Goal: Transaction & Acquisition: Purchase product/service

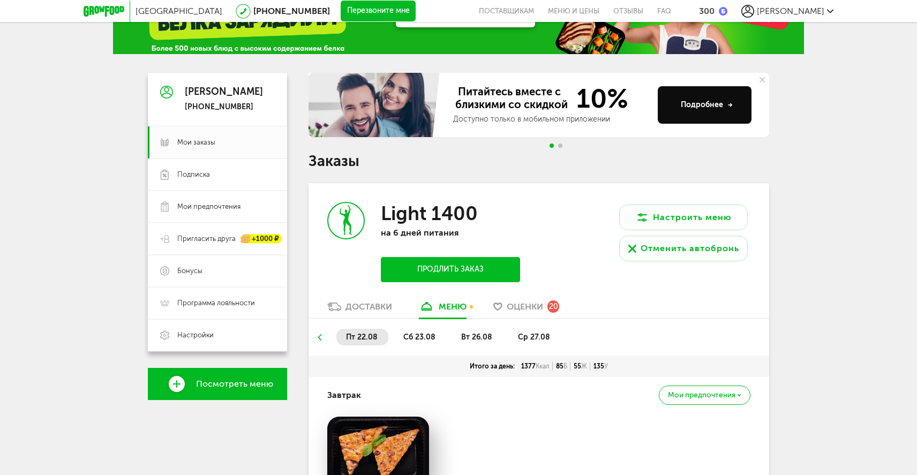
scroll to position [107, 0]
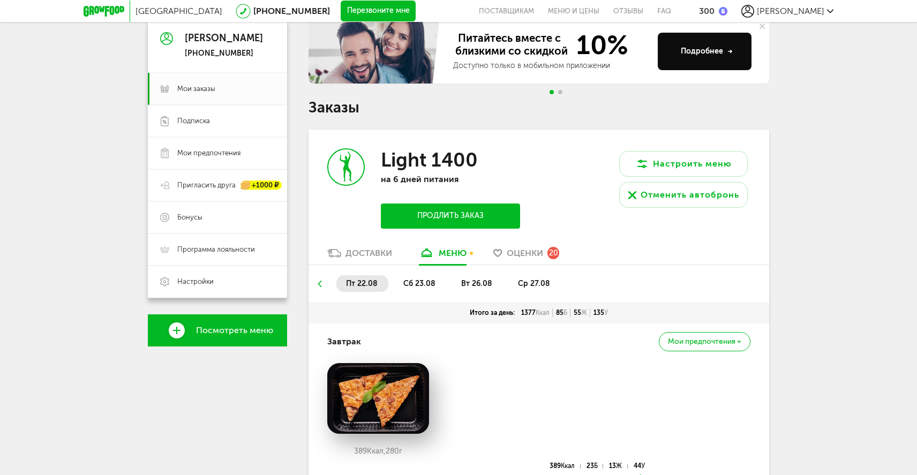
click at [367, 255] on div "Доставки" at bounding box center [368, 253] width 47 height 10
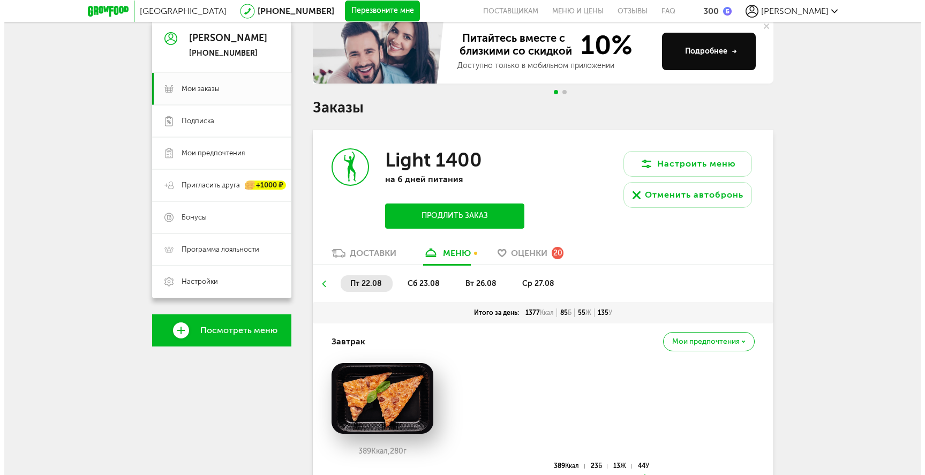
scroll to position [21, 0]
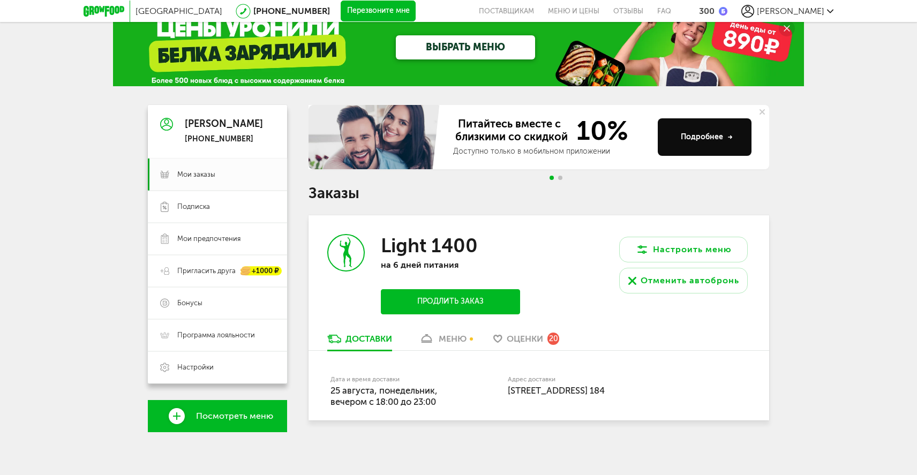
click at [473, 301] on button "Продлить заказ" at bounding box center [450, 301] width 139 height 25
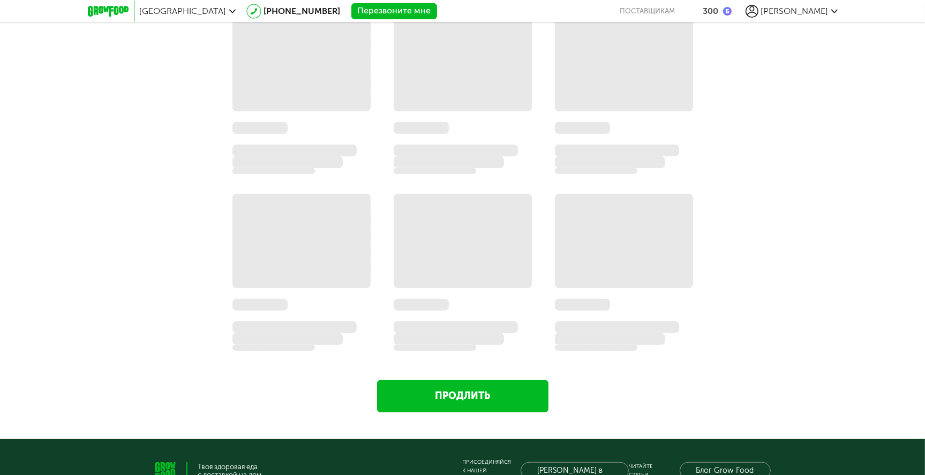
scroll to position [655, 0]
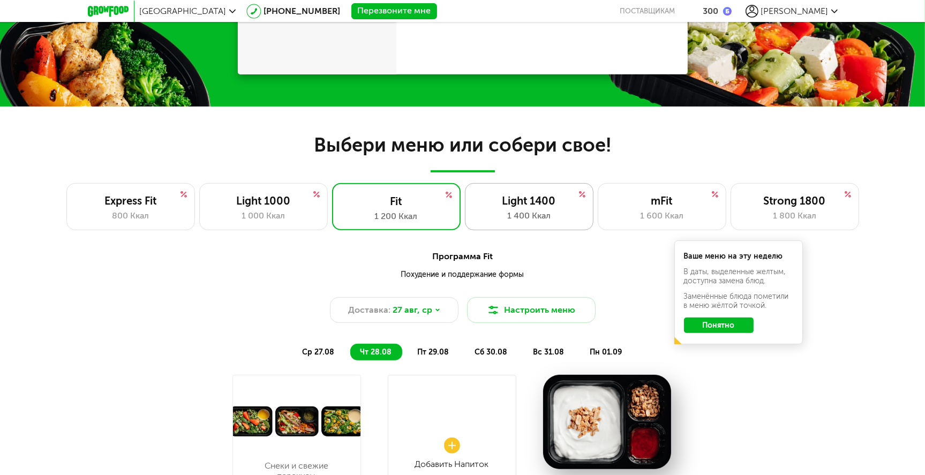
click at [535, 207] on div "Light 1400" at bounding box center [529, 200] width 106 height 13
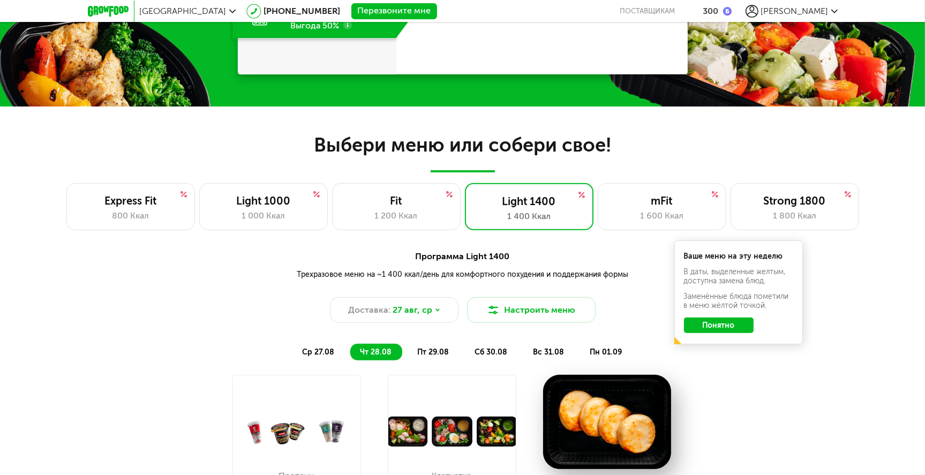
click at [320, 349] on span "ср 27.08" at bounding box center [318, 351] width 32 height 9
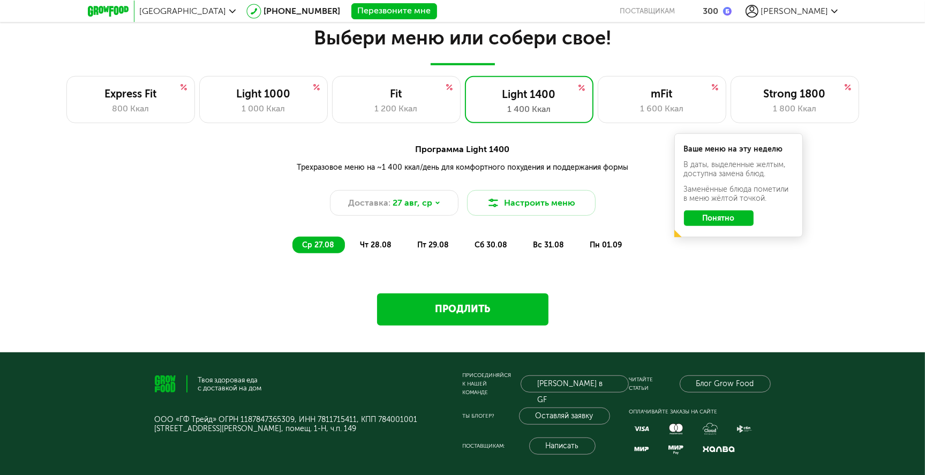
click at [441, 312] on link "Продлить" at bounding box center [462, 309] width 171 height 32
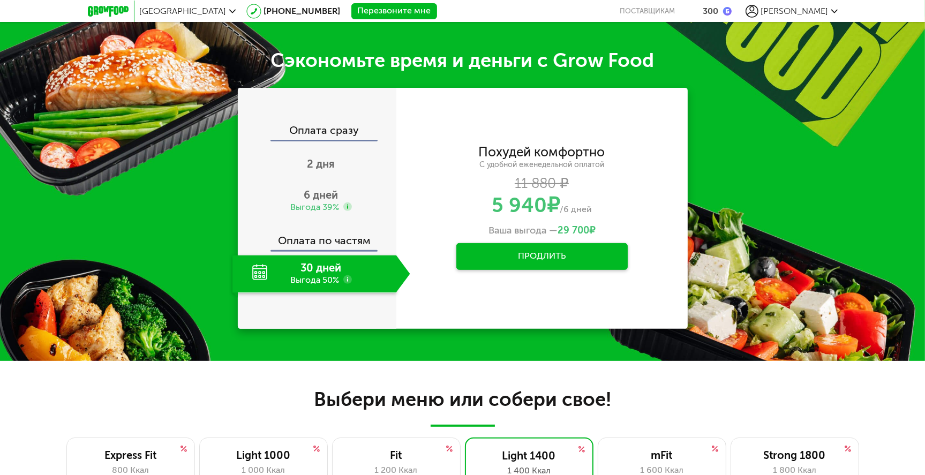
scroll to position [395, 0]
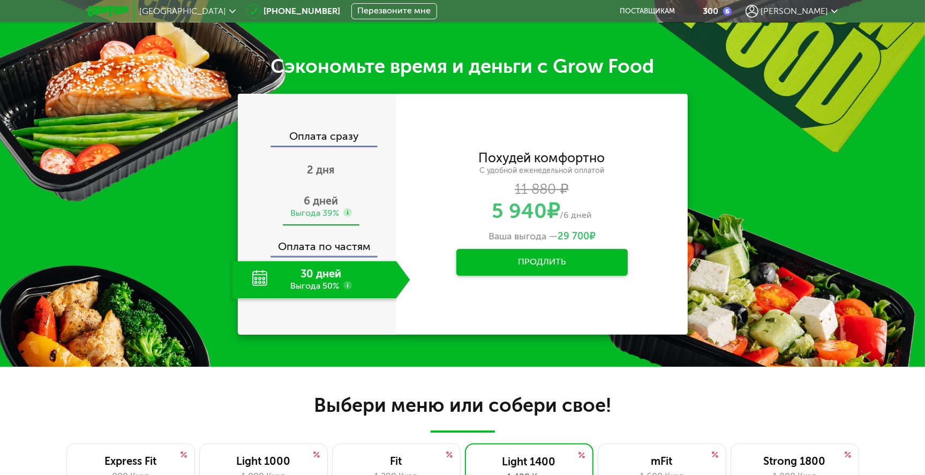
click at [315, 193] on div "6 дней Выгода 39%" at bounding box center [321, 206] width 178 height 37
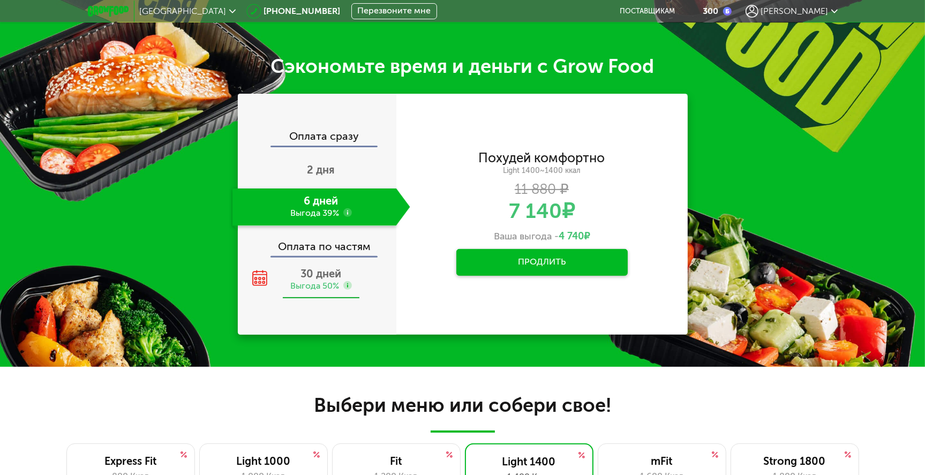
click at [323, 274] on span "30 дней" at bounding box center [321, 273] width 41 height 13
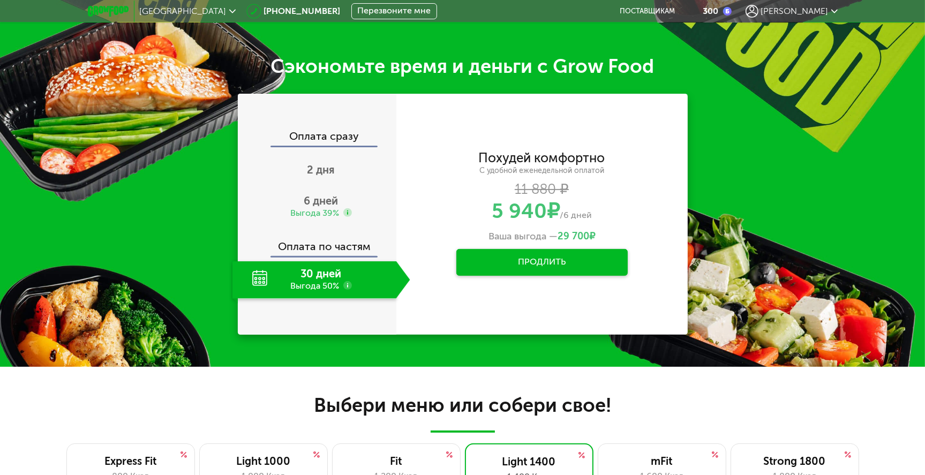
click at [554, 264] on button "Продлить" at bounding box center [541, 262] width 171 height 27
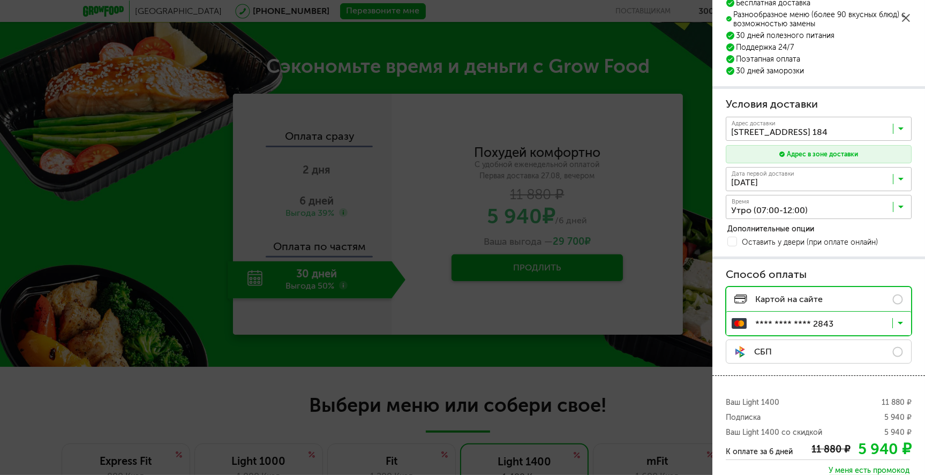
scroll to position [116, 0]
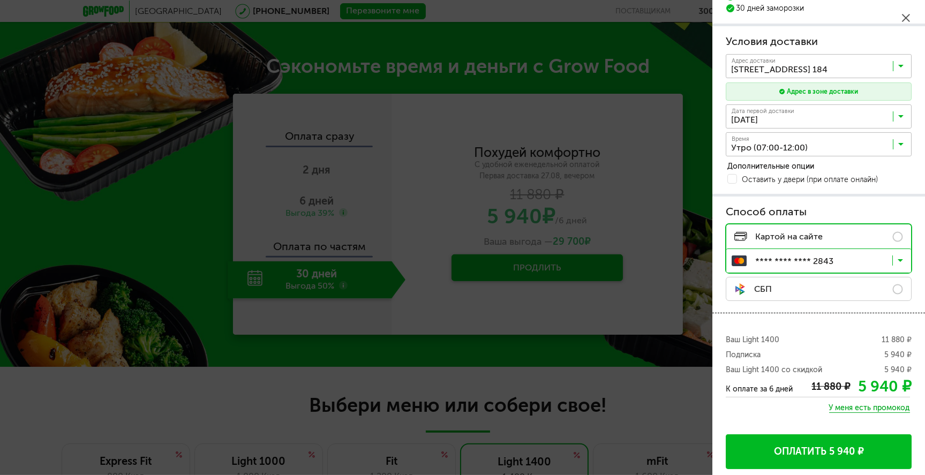
click at [902, 143] on icon at bounding box center [900, 146] width 5 height 11
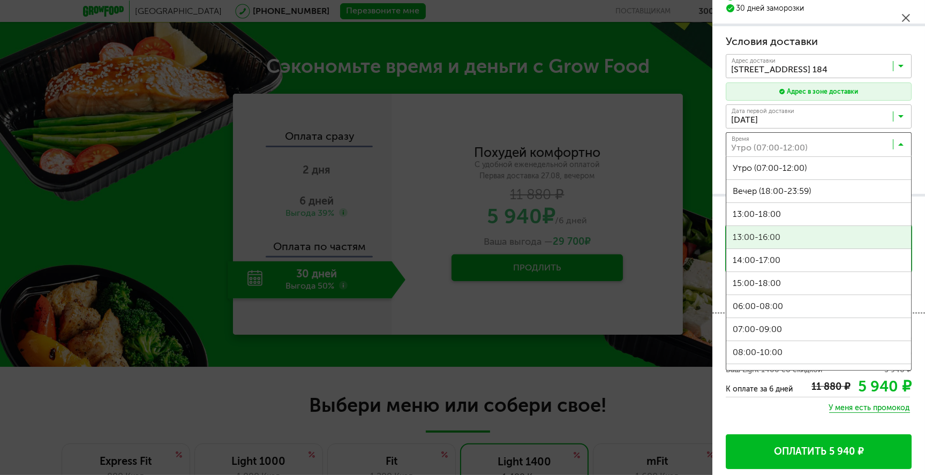
click at [803, 237] on span "13:00-16:00" at bounding box center [818, 237] width 185 height 22
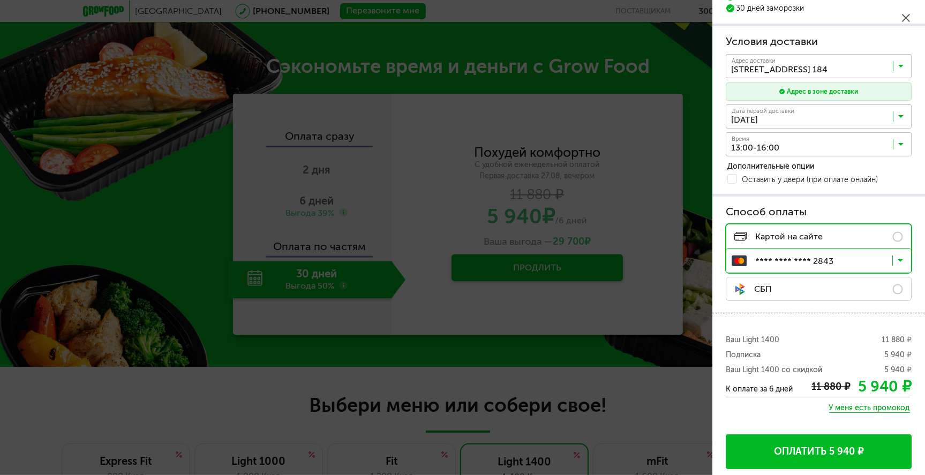
click at [815, 452] on button "Оплатить 5 940 ₽" at bounding box center [818, 451] width 186 height 35
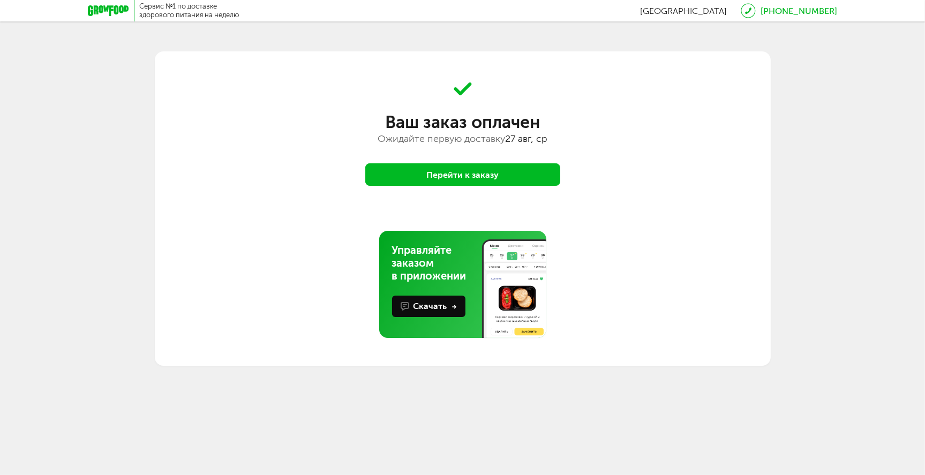
click at [479, 177] on button "Перейти к заказу" at bounding box center [462, 174] width 195 height 22
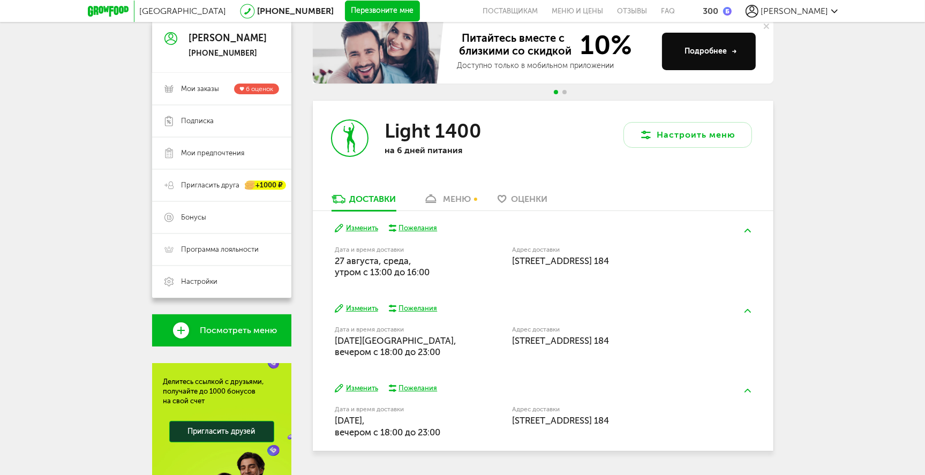
scroll to position [161, 0]
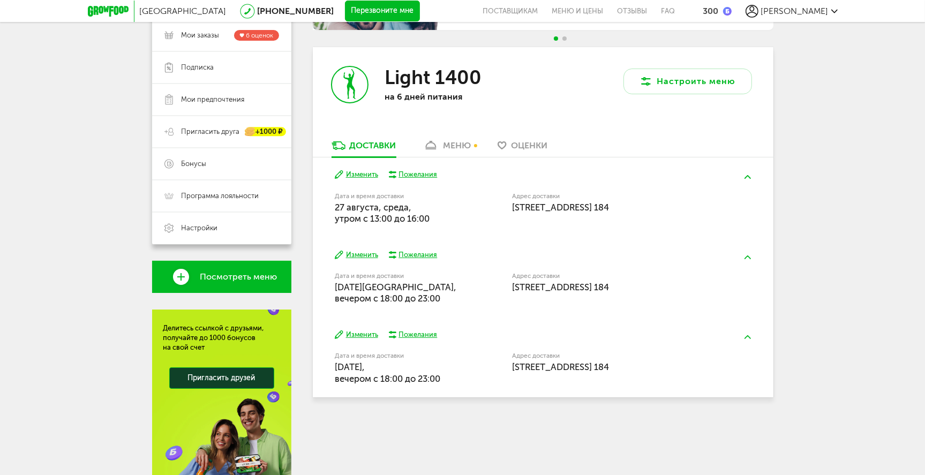
click at [366, 254] on button "Изменить" at bounding box center [356, 255] width 43 height 10
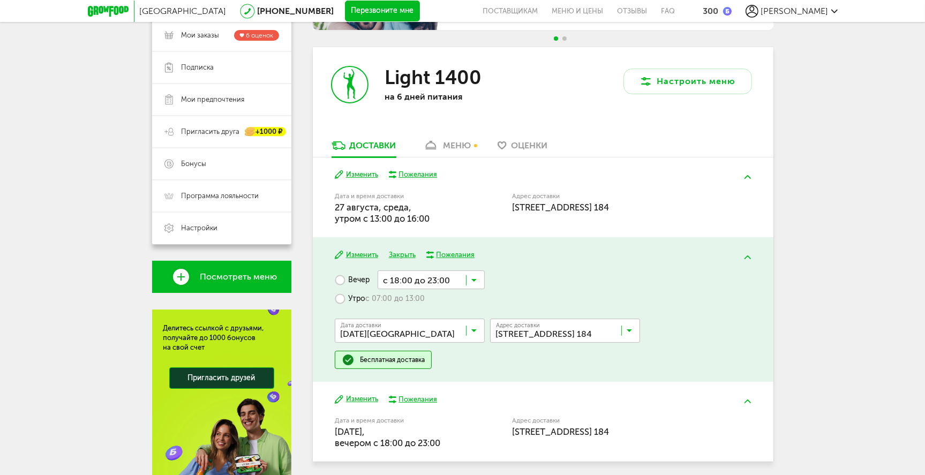
scroll to position [214, 0]
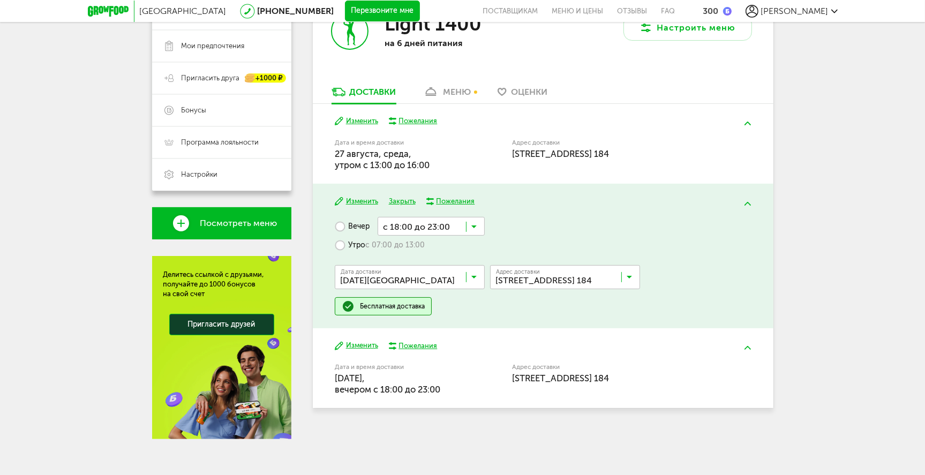
click at [351, 244] on label "Утро с 07:00 до 13:00" at bounding box center [380, 245] width 90 height 19
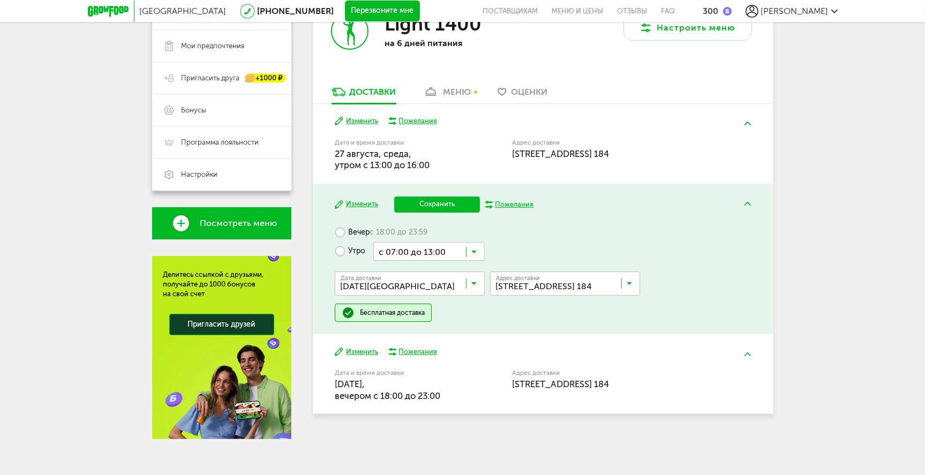
click at [469, 206] on button "Сохранить" at bounding box center [437, 204] width 86 height 16
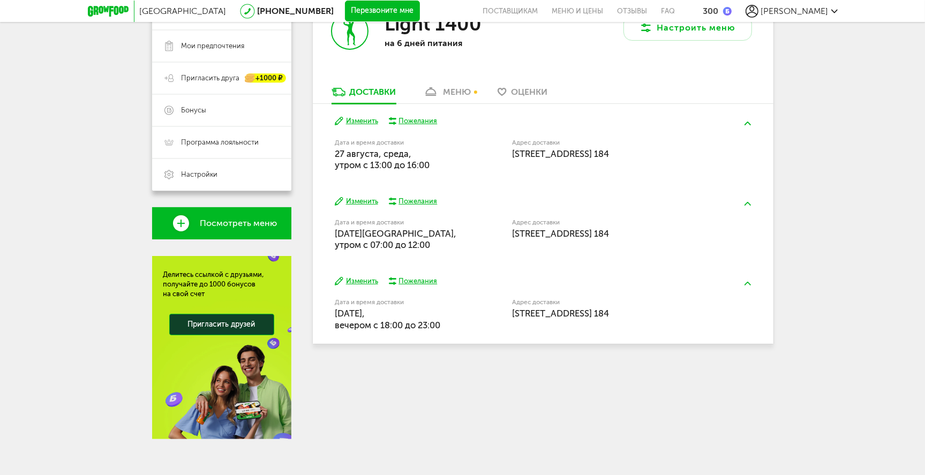
click at [357, 280] on button "Изменить" at bounding box center [356, 281] width 43 height 10
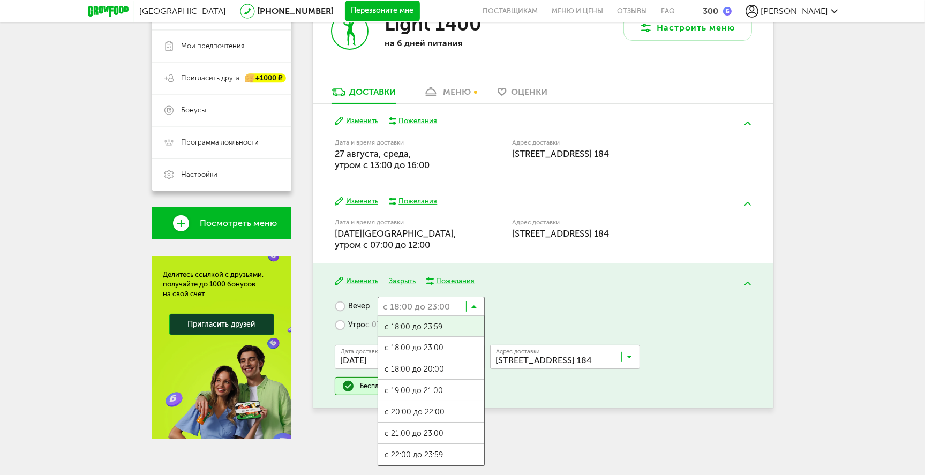
click at [468, 307] on input "Search for option" at bounding box center [430, 306] width 107 height 18
click at [518, 305] on div "Вечер с 18:00 до 23:00 Загрузка... с 18:00 до 23:59 с 18:00 до 23:00 с 18:00 до…" at bounding box center [543, 346] width 416 height 99
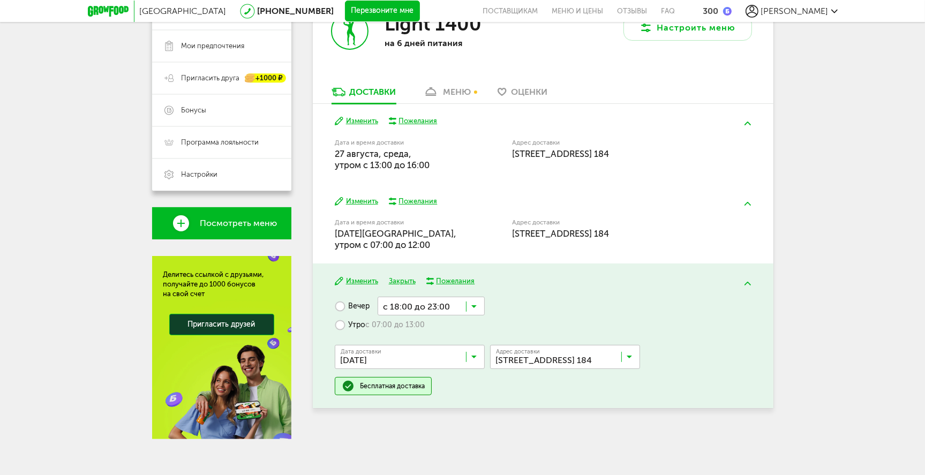
click at [345, 325] on label "Утро с 07:00 до 13:00" at bounding box center [380, 324] width 90 height 19
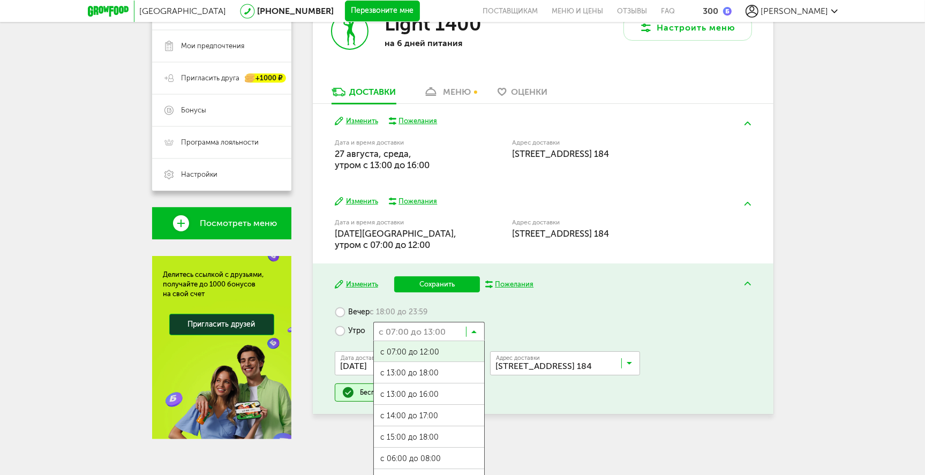
click at [474, 330] on icon at bounding box center [473, 334] width 5 height 11
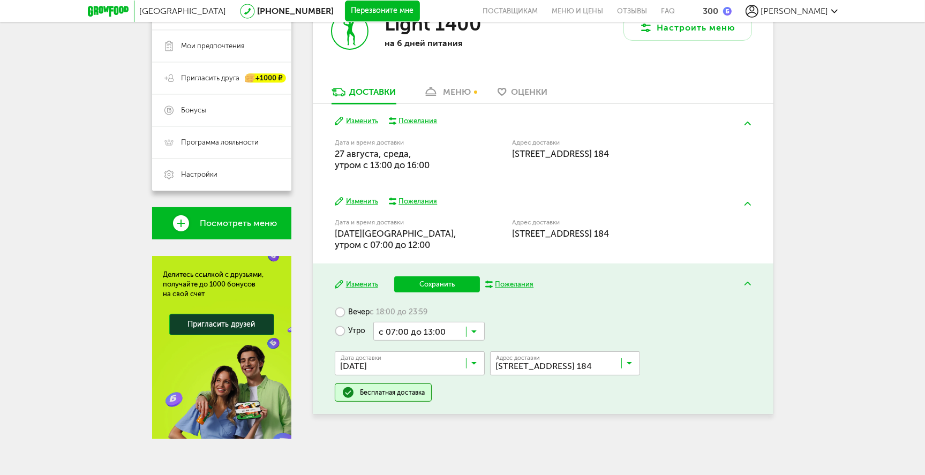
click at [561, 315] on div "Вечер с 18:00 до 23:59 Утро с 07:00 до 13:00 Загрузка... с 07:00 до 12:00 с 13:…" at bounding box center [543, 352] width 416 height 99
click at [439, 283] on button "Сохранить" at bounding box center [437, 284] width 86 height 16
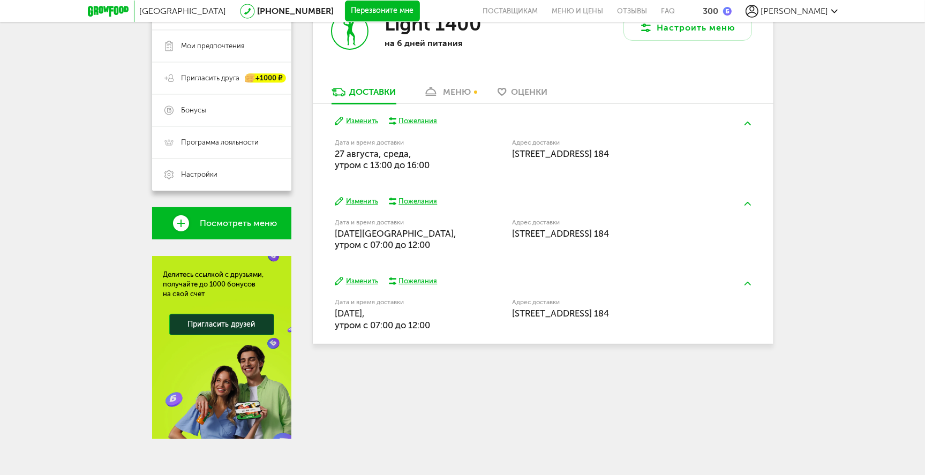
click at [448, 86] on link "меню" at bounding box center [447, 94] width 58 height 17
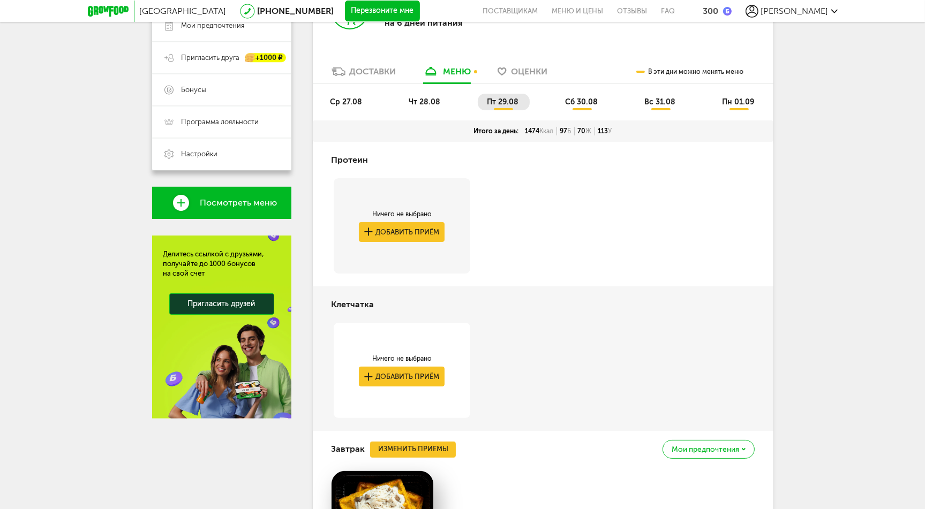
scroll to position [127, 0]
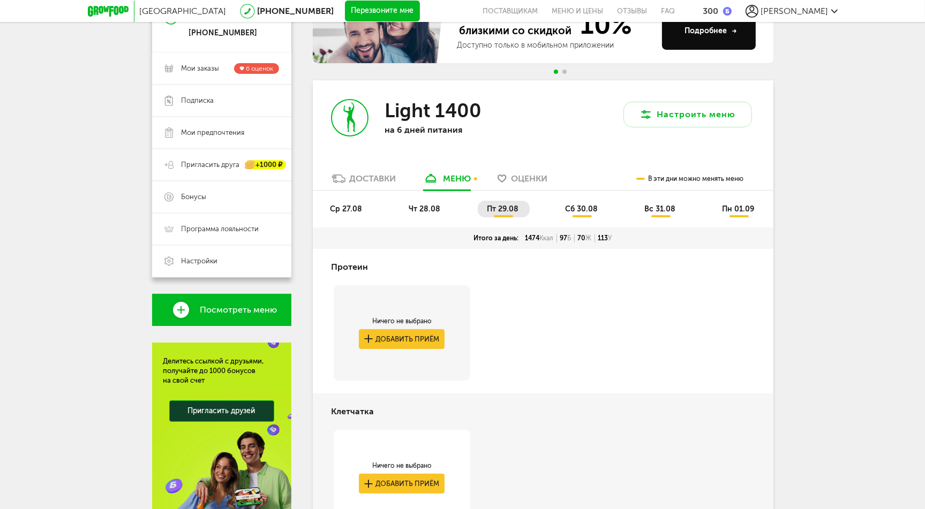
click at [568, 207] on span "сб 30.08" at bounding box center [581, 209] width 33 height 9
click at [507, 209] on span "пт 29.08" at bounding box center [503, 209] width 32 height 9
click at [584, 210] on span "сб 30.08" at bounding box center [581, 209] width 33 height 9
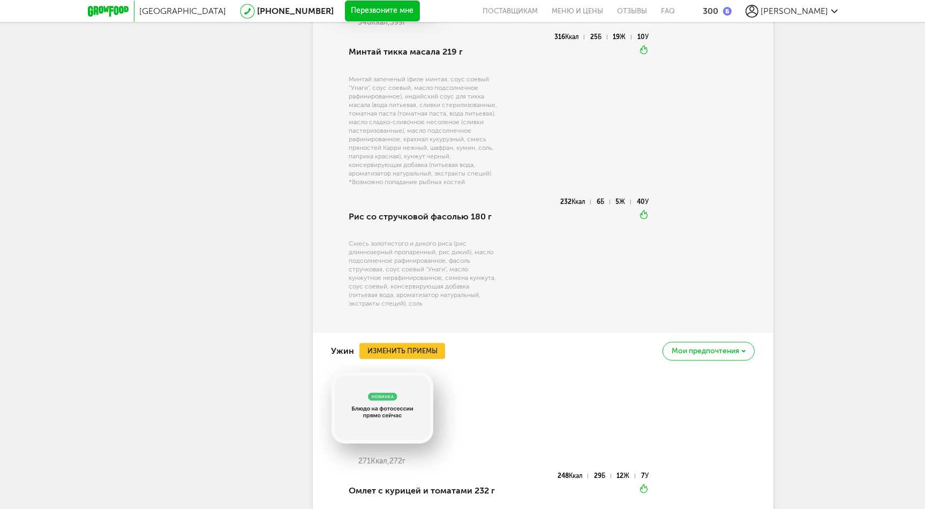
scroll to position [1305, 0]
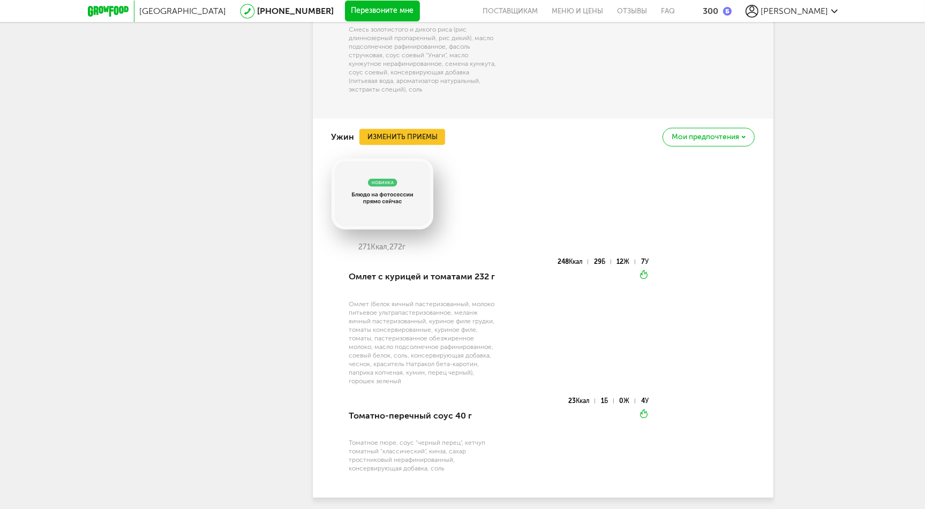
click at [763, 325] on div "Ужин Изменить приемы Мои предпочтения 271 Ккал, 272 г Омлет с курицей и томатам…" at bounding box center [543, 308] width 460 height 379
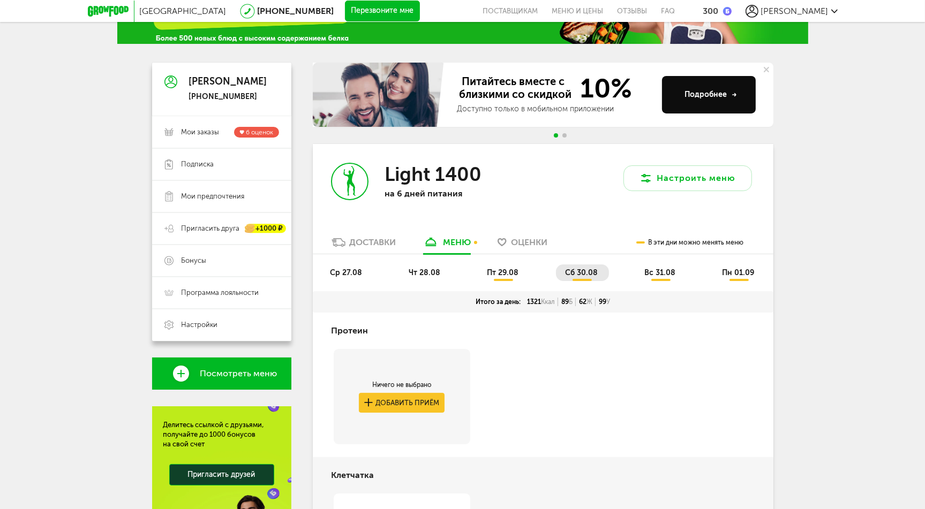
scroll to position [10, 0]
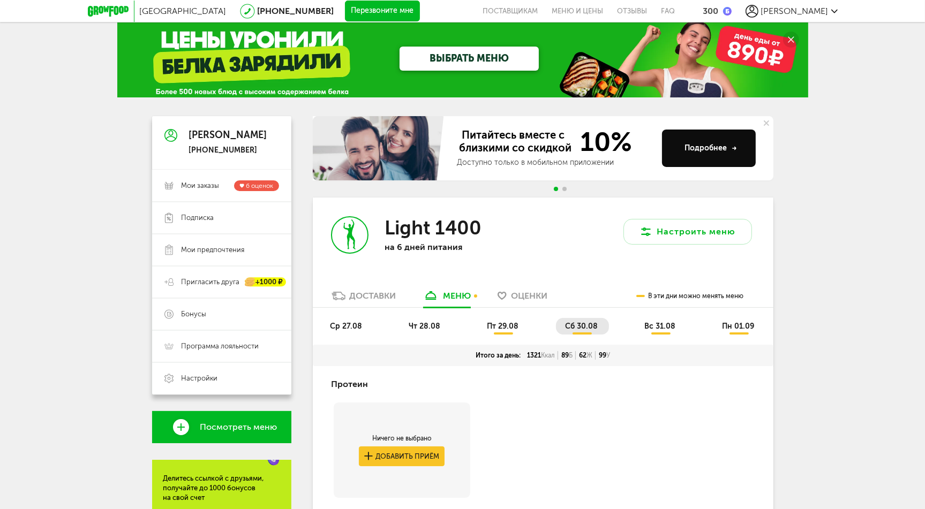
click at [651, 324] on span "вс 31.08" at bounding box center [660, 326] width 31 height 9
click at [730, 331] on li "пн 01.09" at bounding box center [739, 326] width 52 height 17
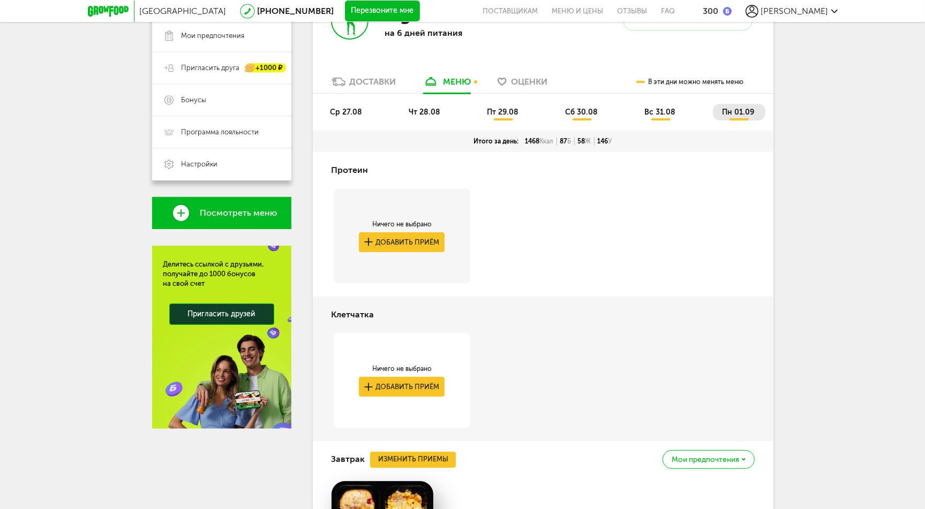
scroll to position [438, 0]
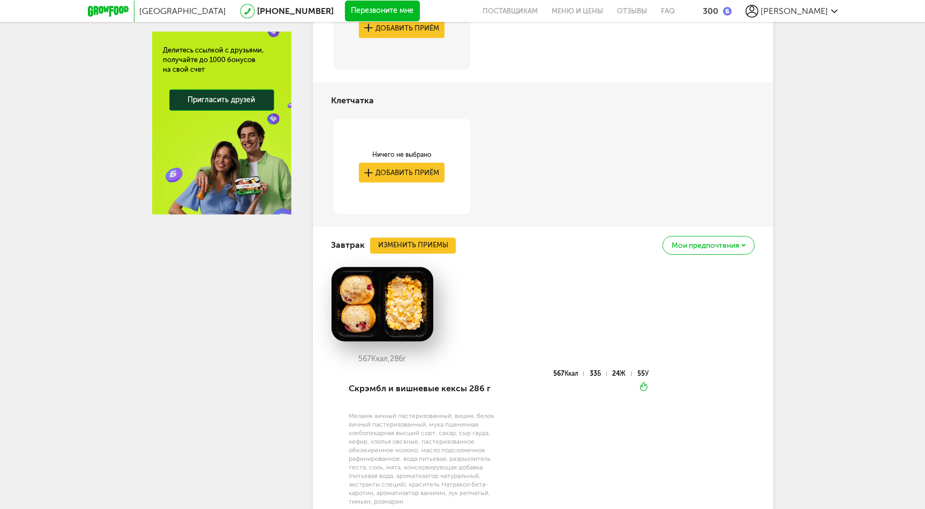
click at [405, 293] on img at bounding box center [382, 304] width 102 height 75
click at [684, 249] on div "Мои предпочтения" at bounding box center [708, 245] width 92 height 19
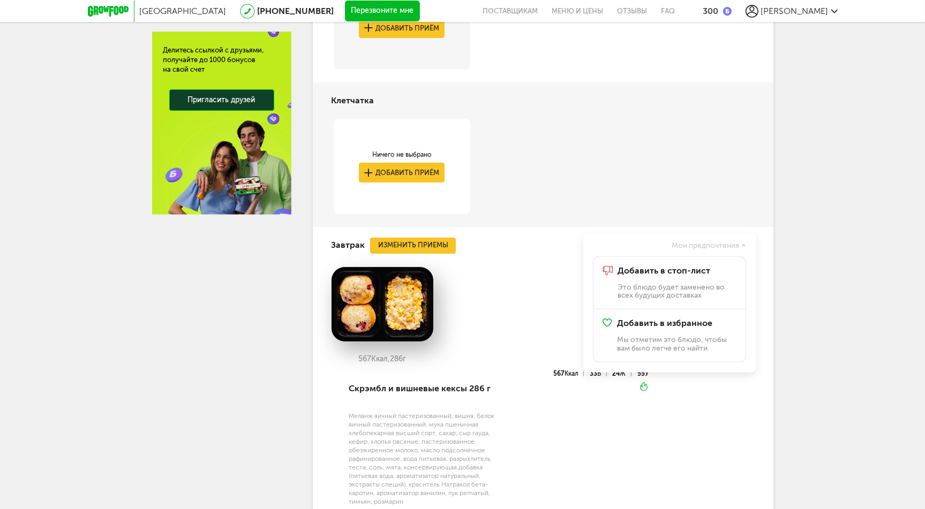
click at [538, 299] on div "567 Ккал, 286 г" at bounding box center [542, 319] width 423 height 104
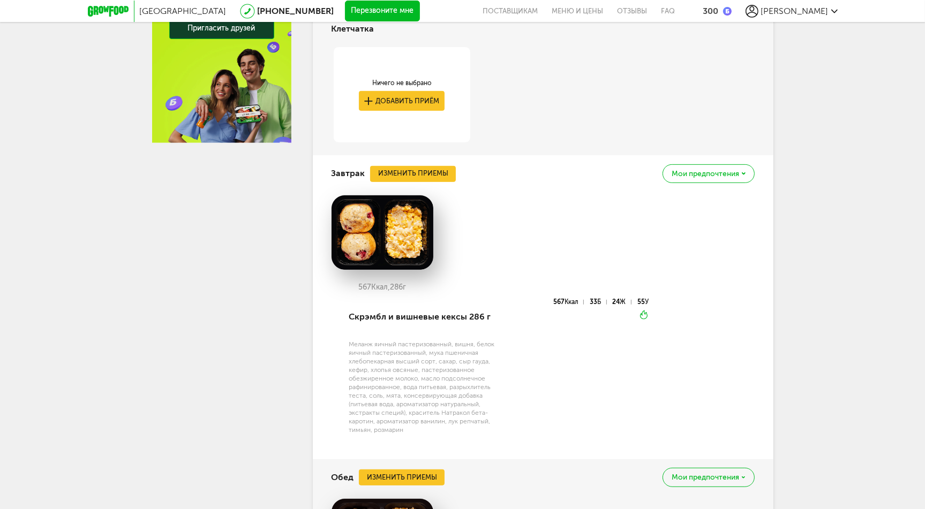
scroll to position [403, 0]
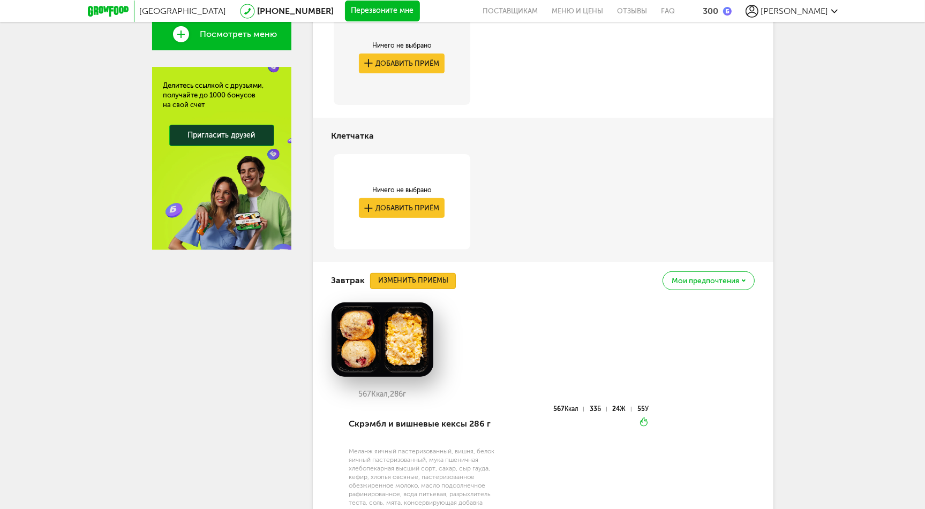
click at [419, 284] on button "Изменить приемы" at bounding box center [413, 281] width 86 height 16
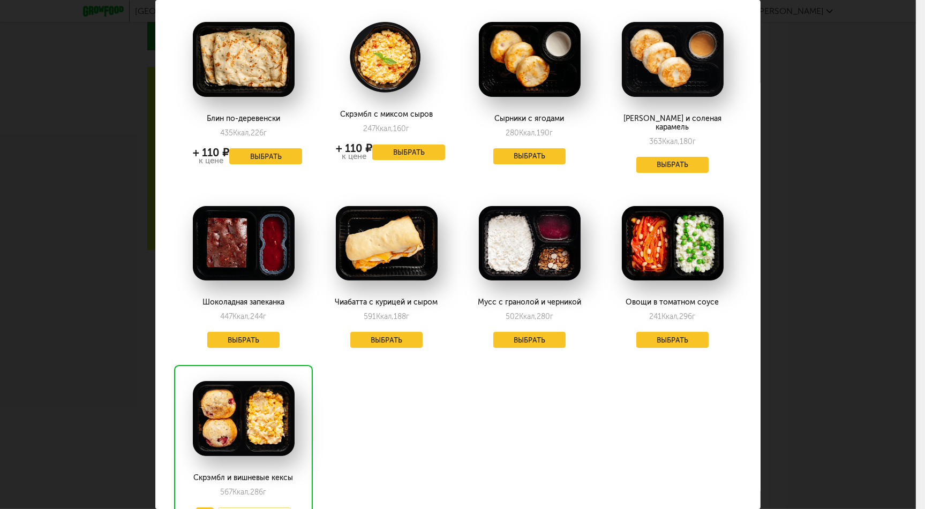
scroll to position [107, 0]
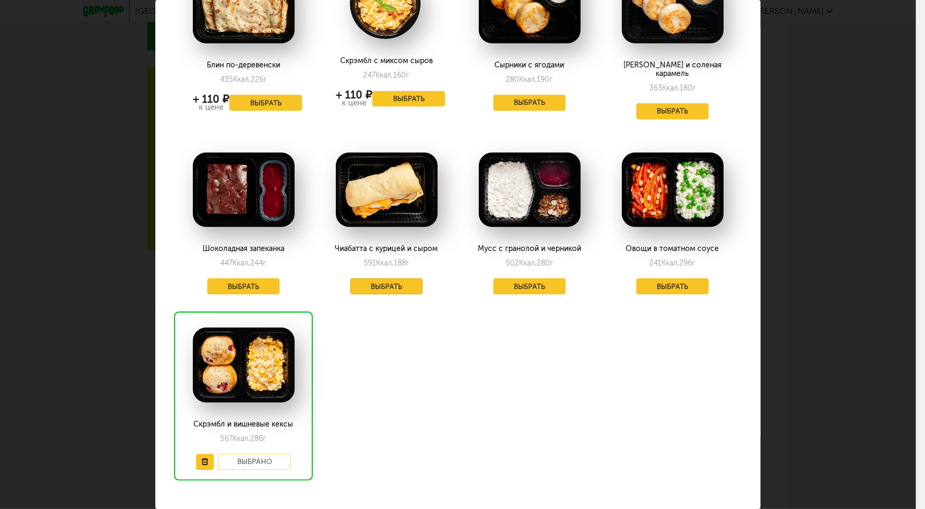
click at [380, 281] on button "Выбрать" at bounding box center [386, 286] width 73 height 16
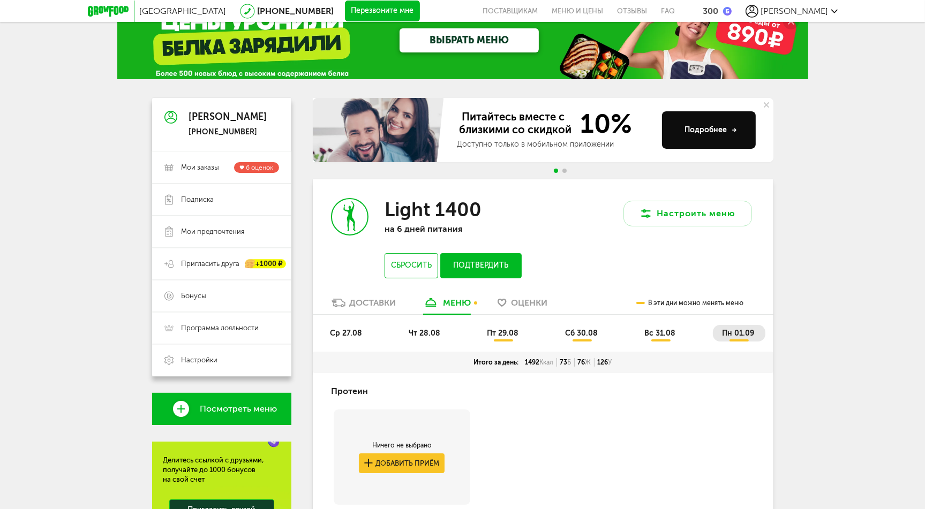
scroll to position [243, 0]
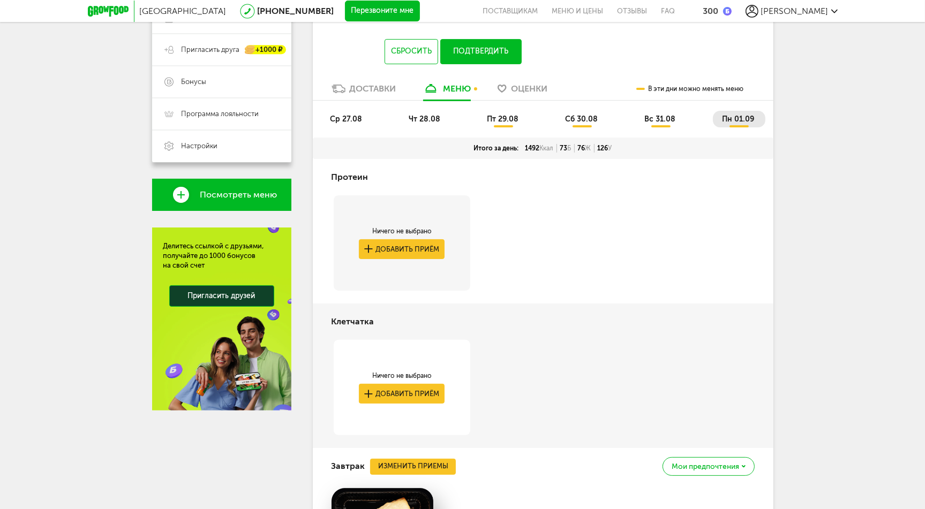
click at [509, 122] on span "пт 29.08" at bounding box center [503, 119] width 32 height 9
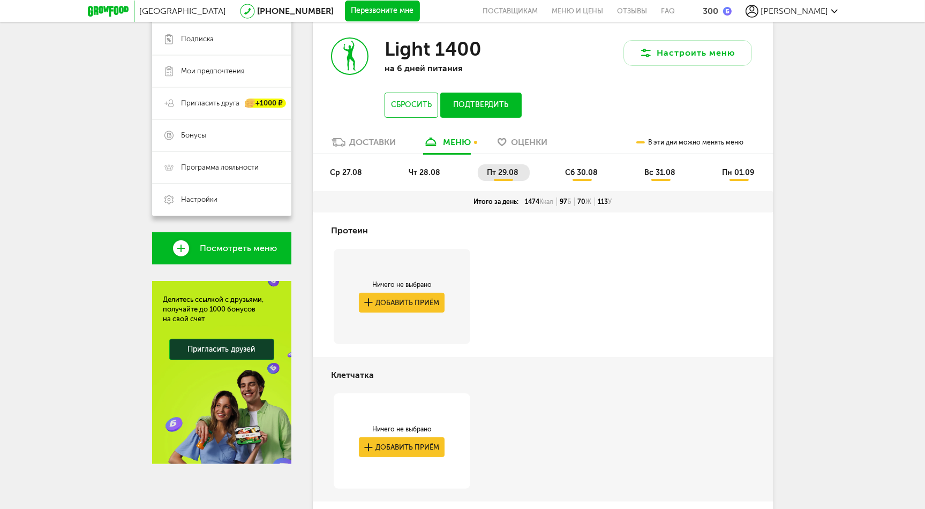
scroll to position [28, 0]
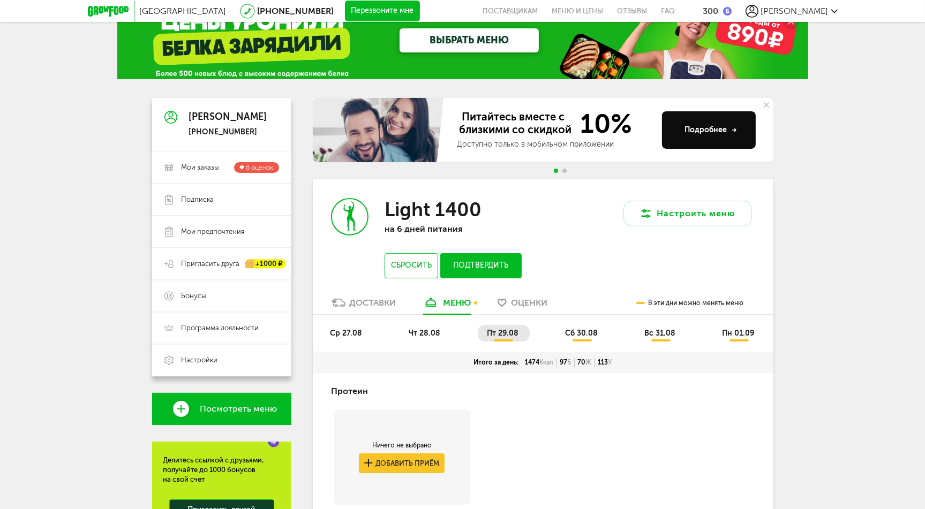
click at [488, 336] on span "пт 29.08" at bounding box center [503, 333] width 32 height 9
click at [435, 335] on span "чт 28.08" at bounding box center [425, 333] width 32 height 9
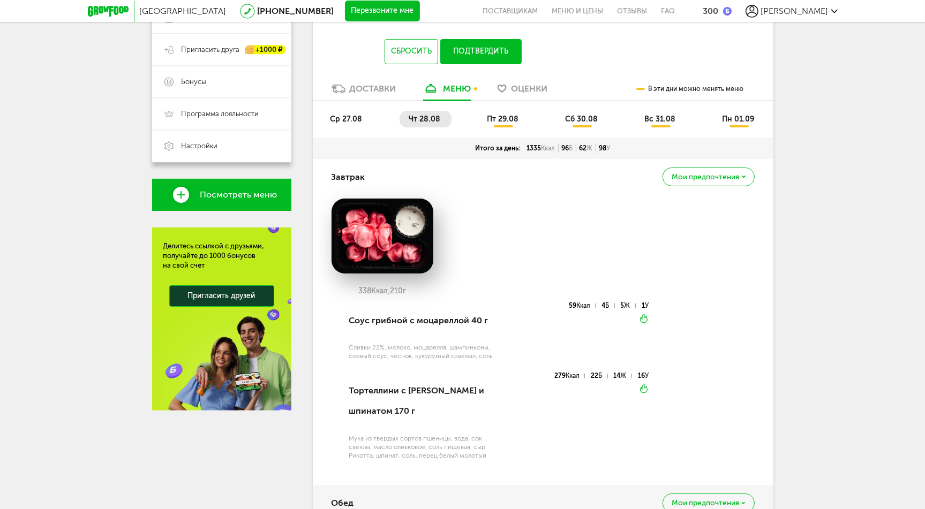
scroll to position [135, 0]
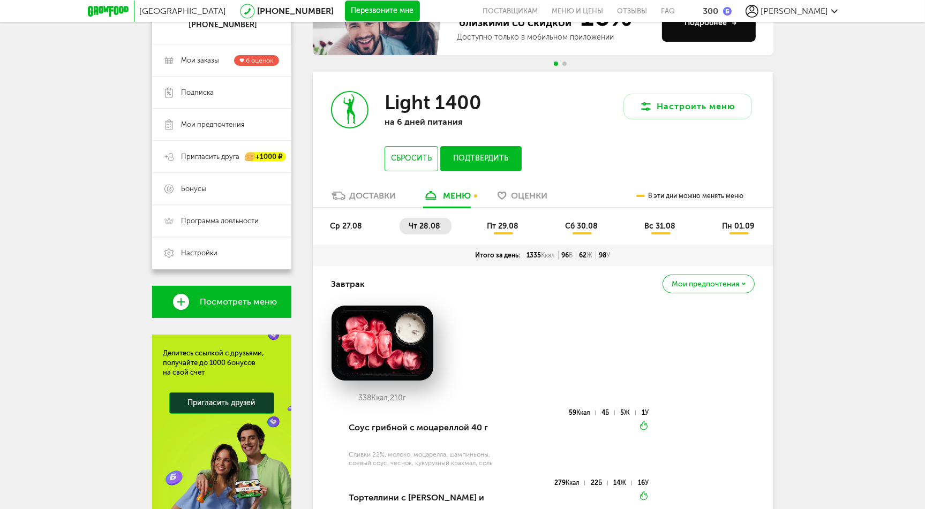
click at [428, 234] on ul "ср 27.08 чт 28.08 пт 29.08 сб 30.08 вс 31.08 пн 01.09" at bounding box center [543, 231] width 444 height 27
click at [423, 231] on li "чт 28.08" at bounding box center [425, 226] width 52 height 17
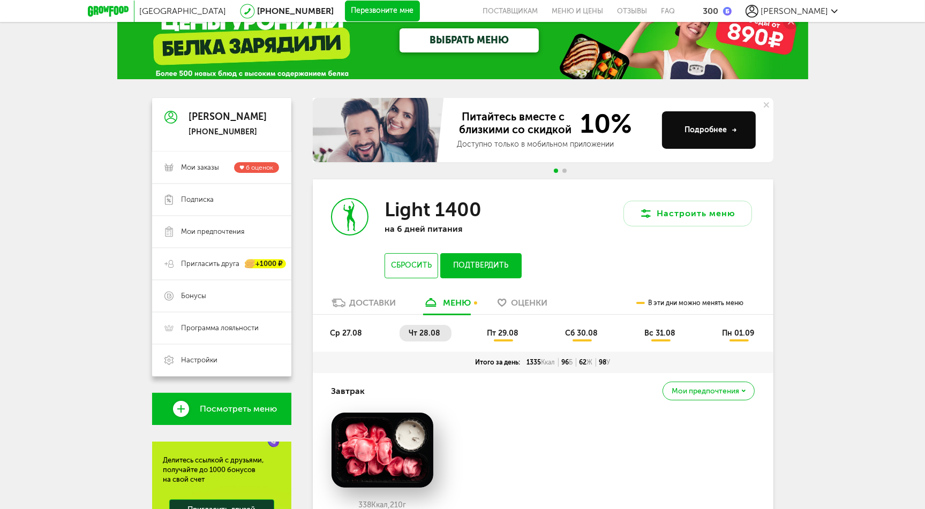
scroll to position [0, 0]
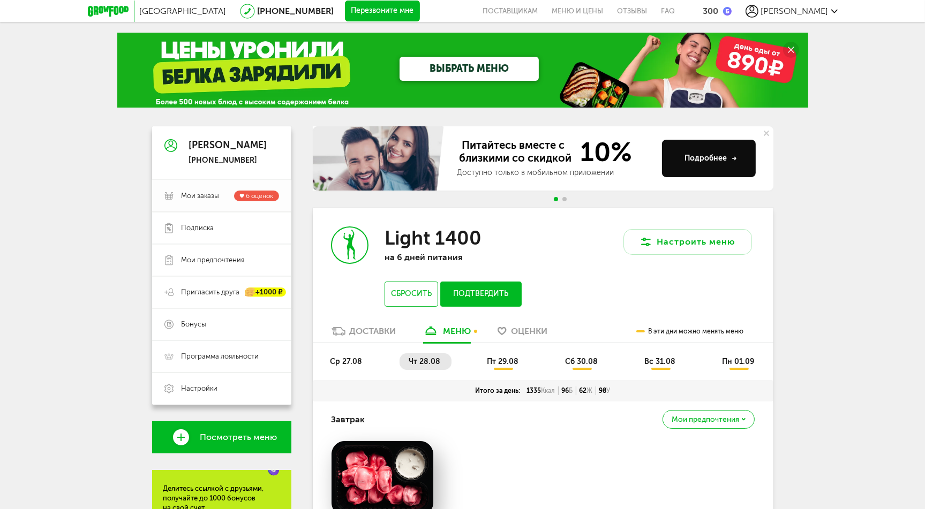
click at [212, 191] on span "Мои заказы 6 оценок" at bounding box center [229, 196] width 97 height 11
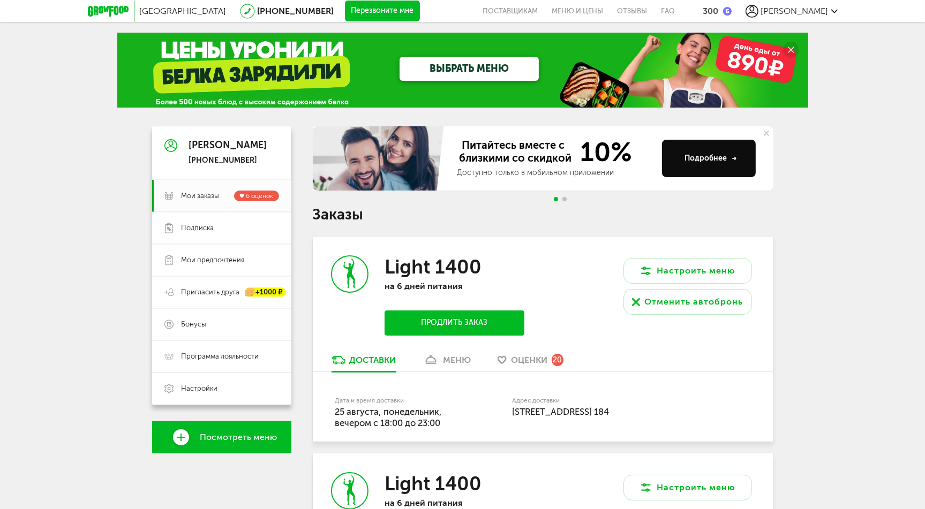
click at [544, 365] on span "Оценки" at bounding box center [529, 360] width 36 height 10
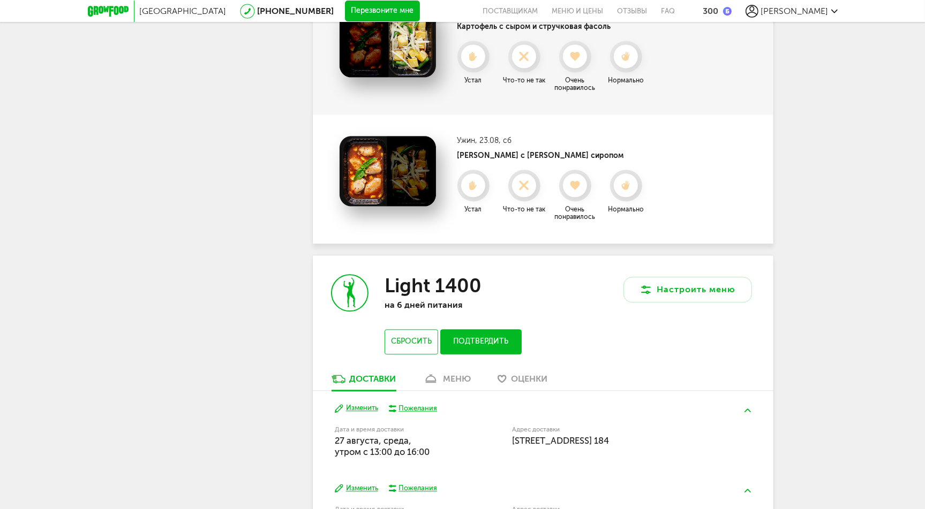
scroll to position [2695, 0]
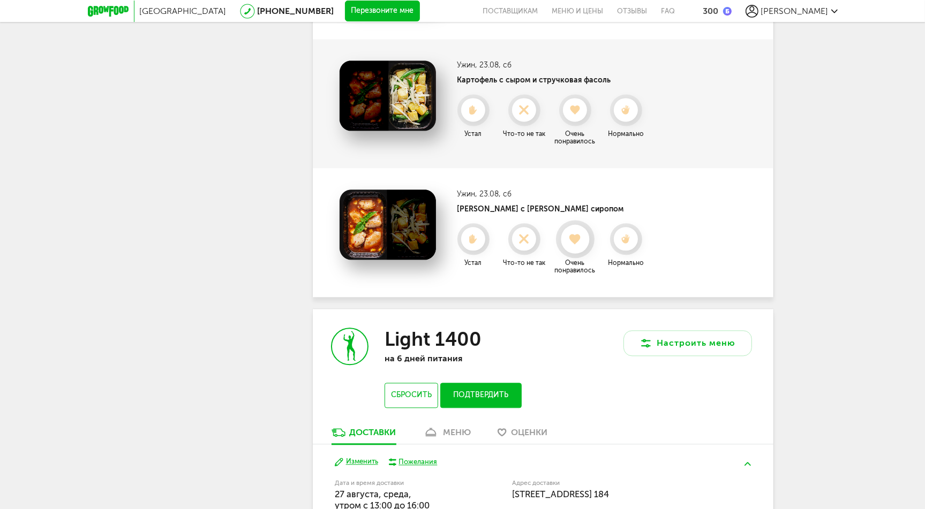
click at [574, 233] on use at bounding box center [575, 238] width 12 height 11
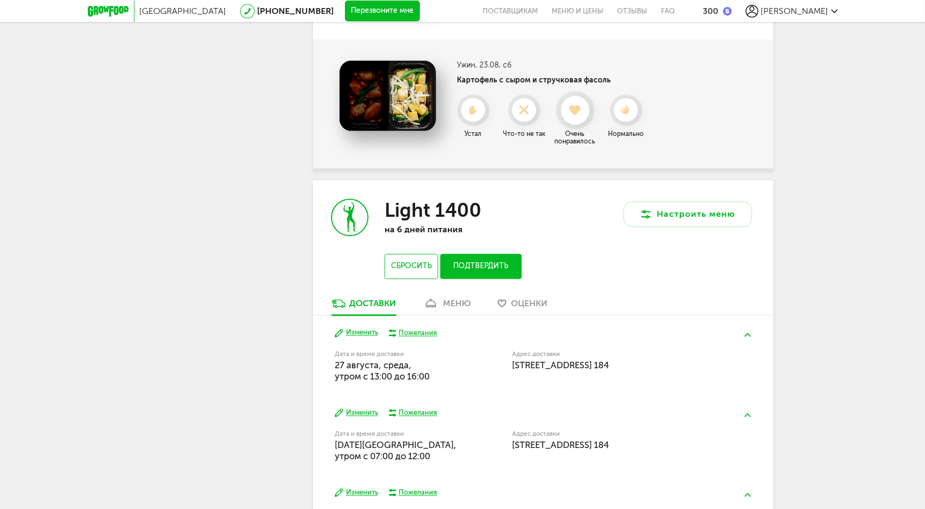
click at [577, 104] on use at bounding box center [575, 109] width 12 height 11
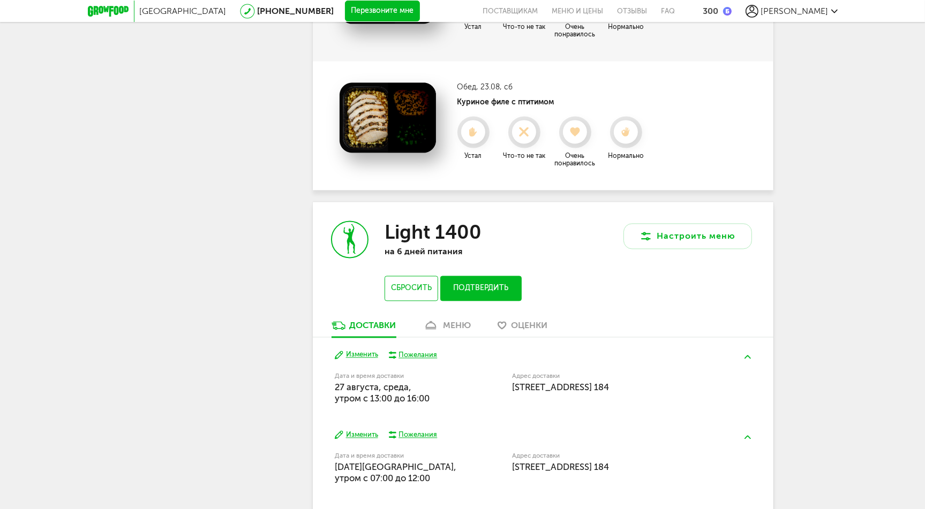
scroll to position [2437, 0]
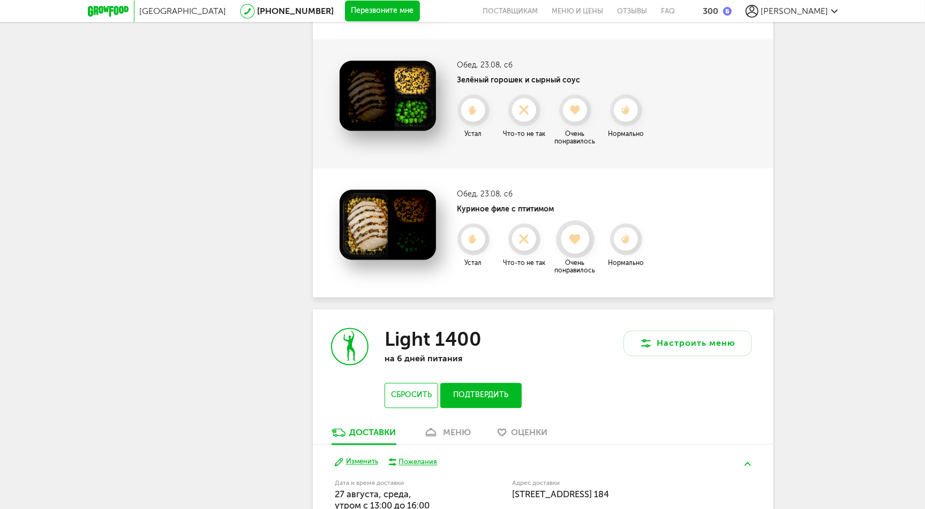
click at [571, 233] on use at bounding box center [575, 238] width 12 height 11
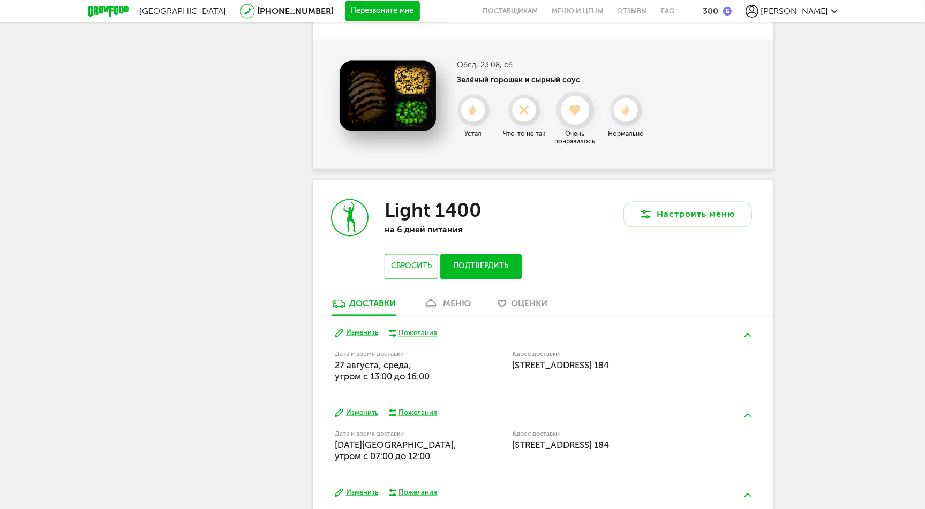
click at [575, 104] on use at bounding box center [575, 109] width 12 height 11
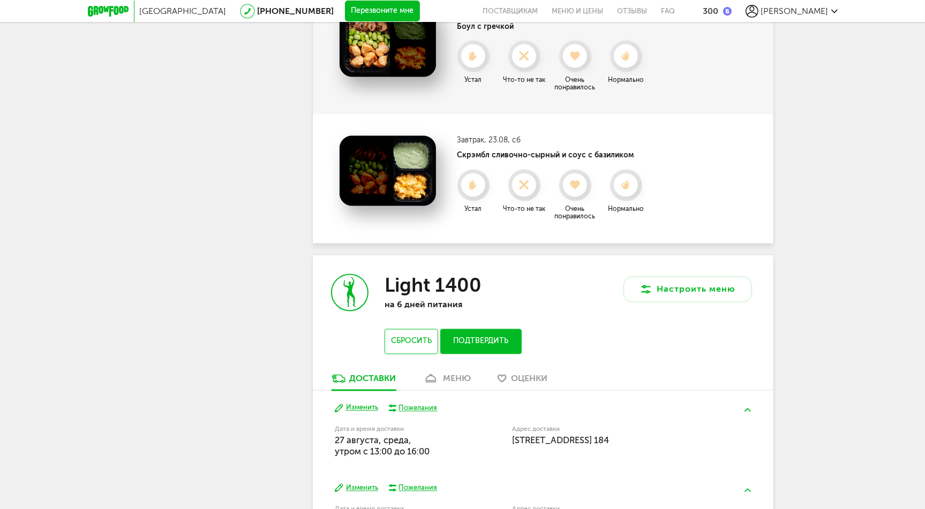
scroll to position [2125, 0]
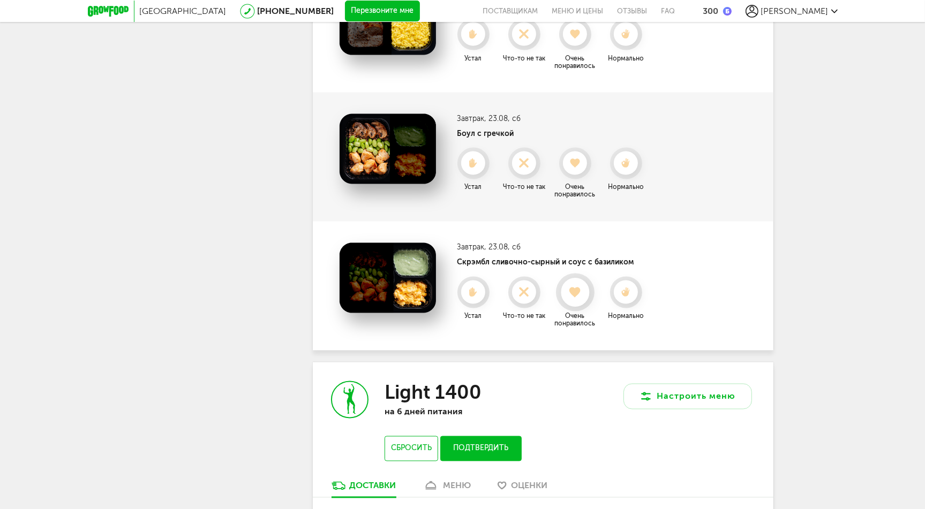
click at [580, 287] on use at bounding box center [575, 292] width 12 height 11
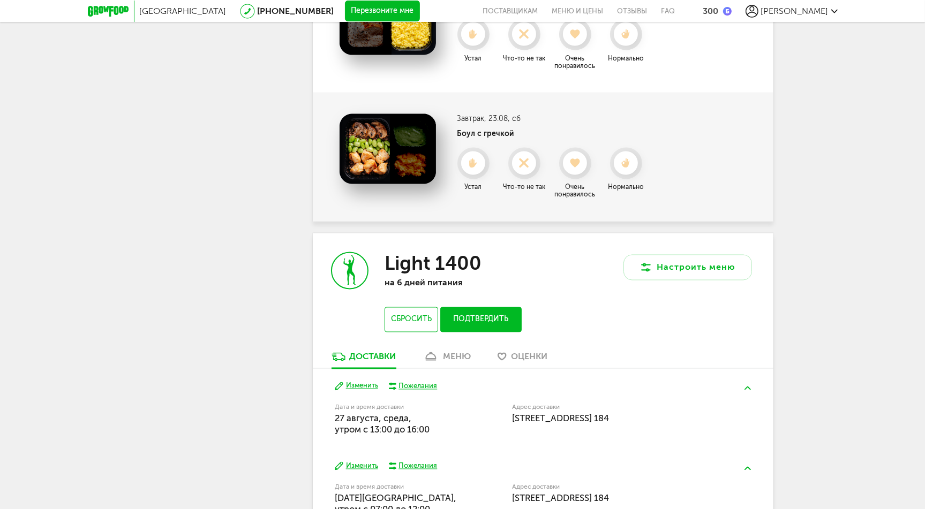
scroll to position [2072, 0]
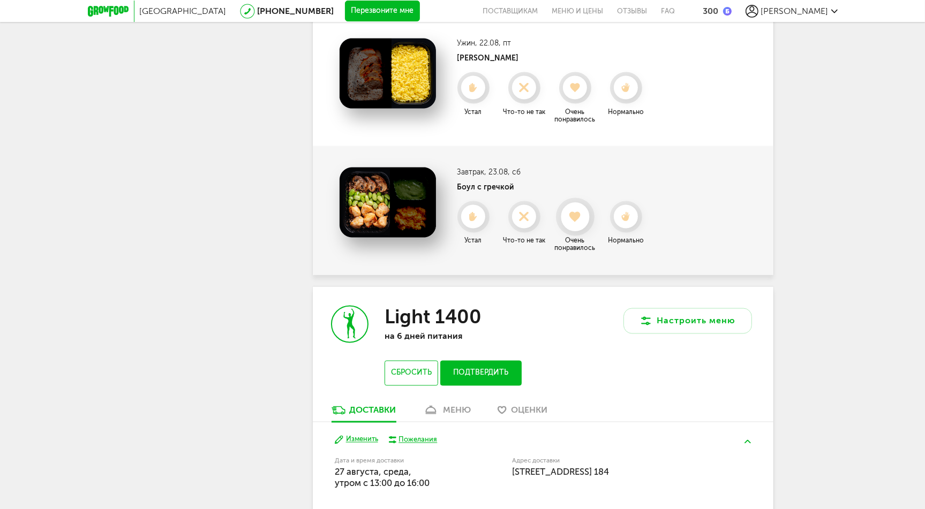
click at [571, 209] on div at bounding box center [575, 217] width 28 height 28
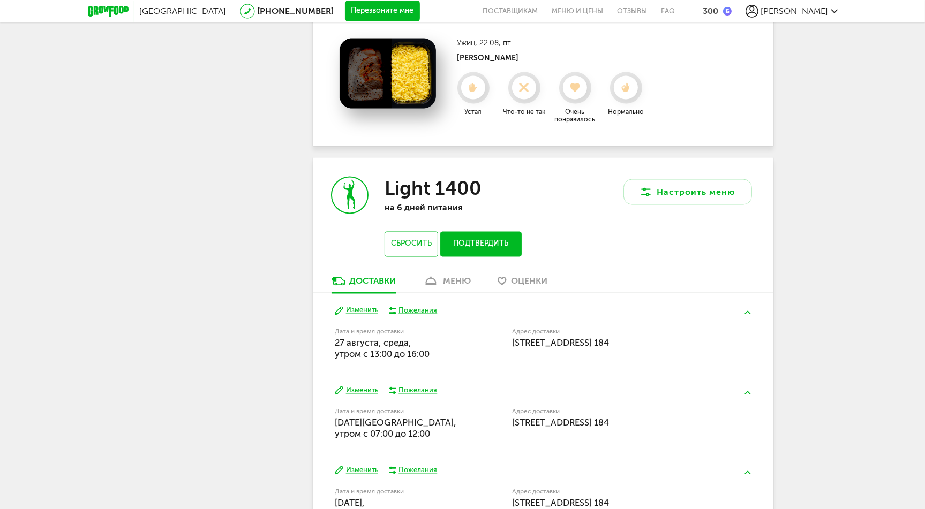
scroll to position [1965, 0]
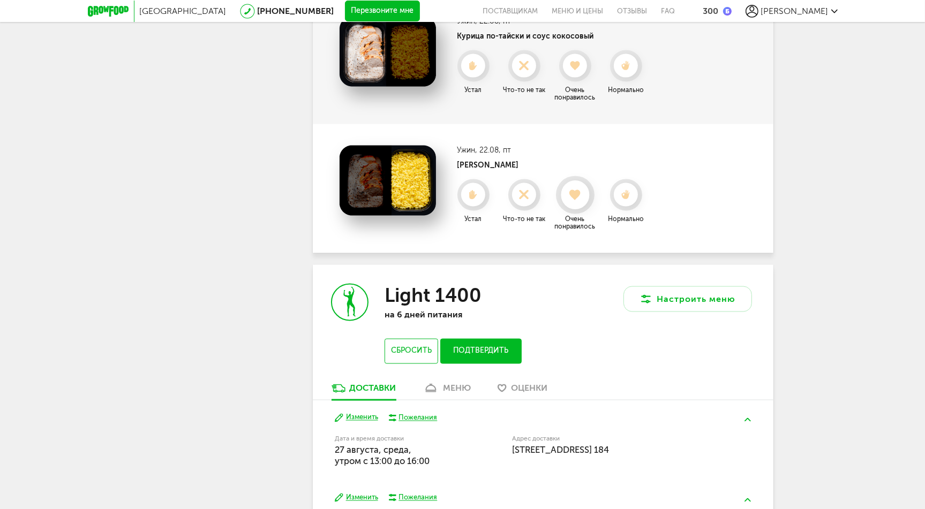
click at [580, 189] on icon at bounding box center [575, 195] width 28 height 12
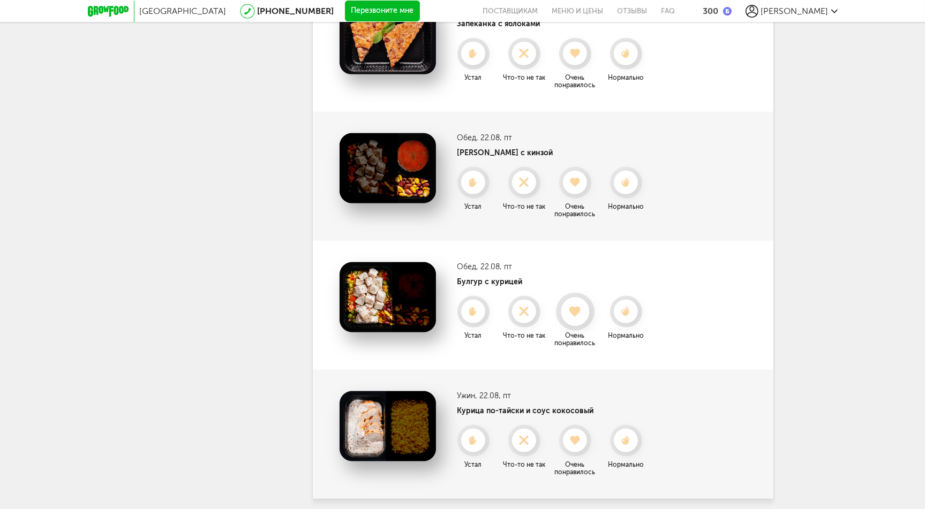
scroll to position [1644, 0]
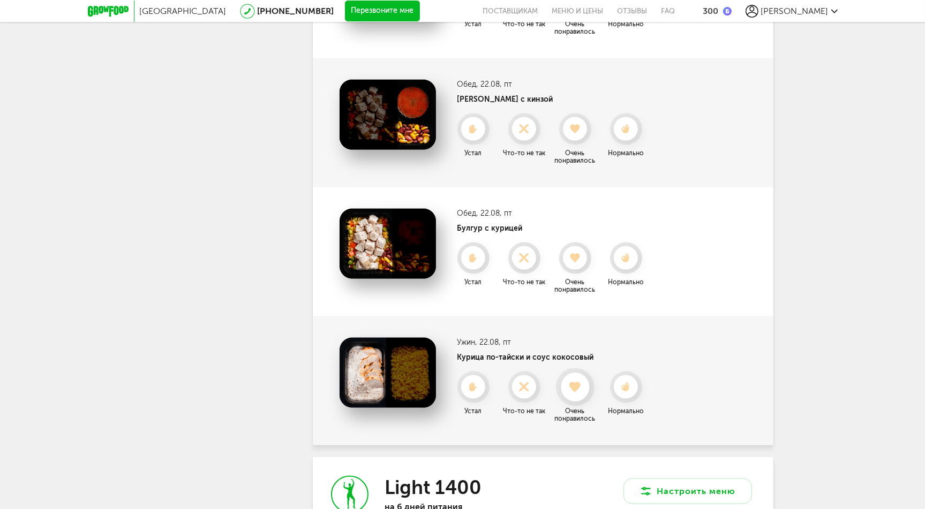
click at [582, 381] on icon at bounding box center [575, 387] width 28 height 12
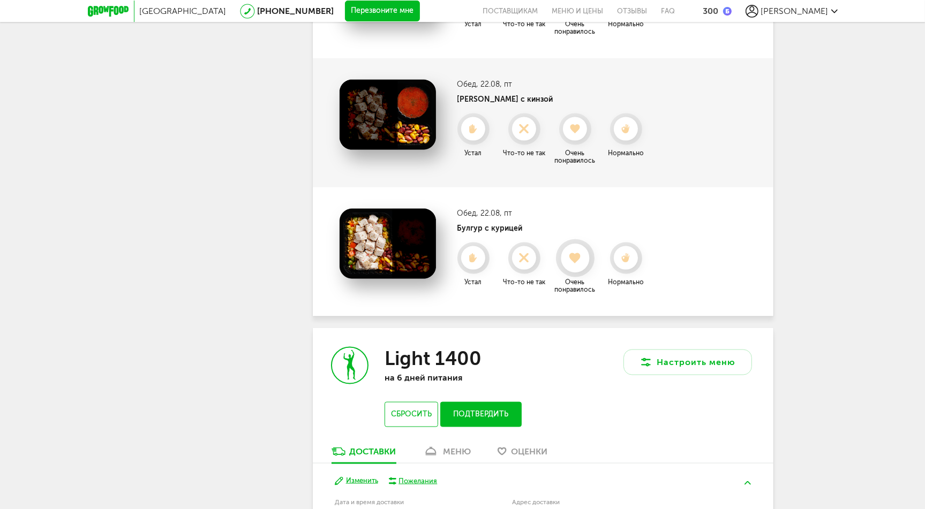
click at [578, 253] on use at bounding box center [575, 258] width 12 height 11
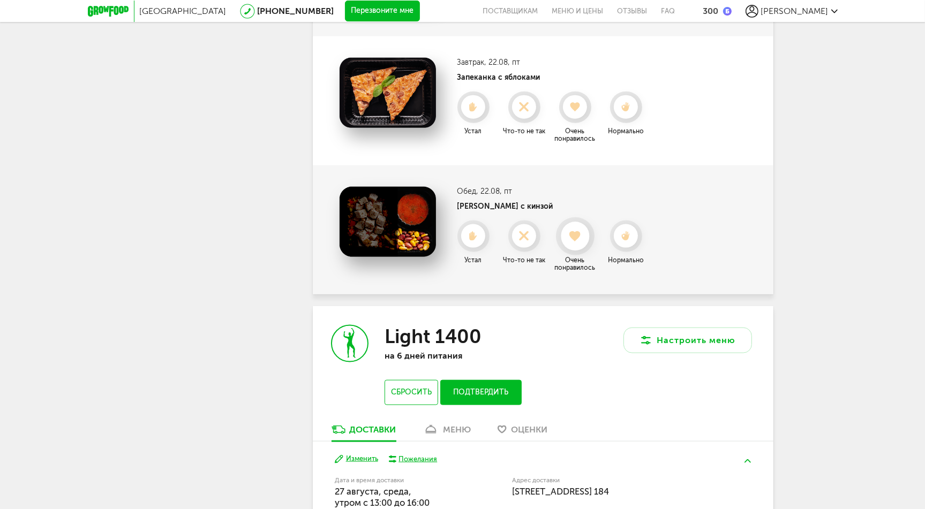
scroll to position [1483, 0]
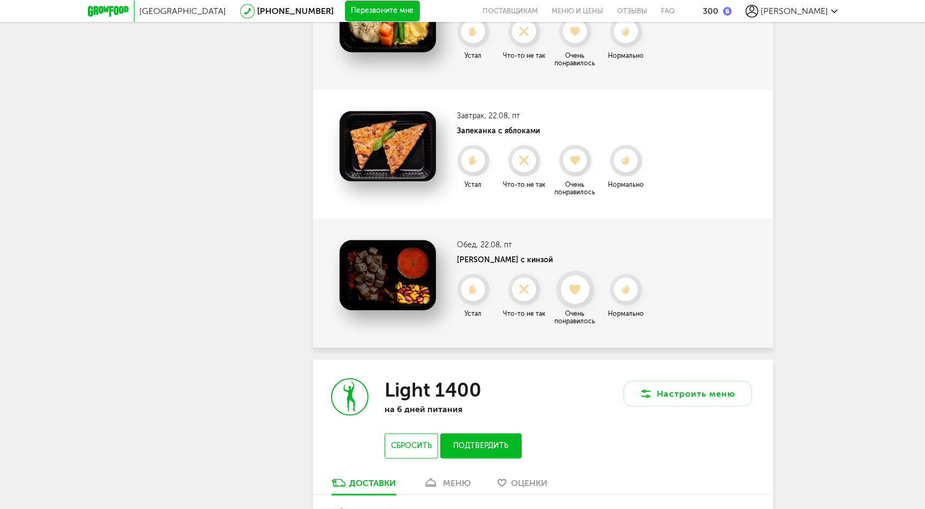
click at [579, 284] on use at bounding box center [575, 289] width 12 height 11
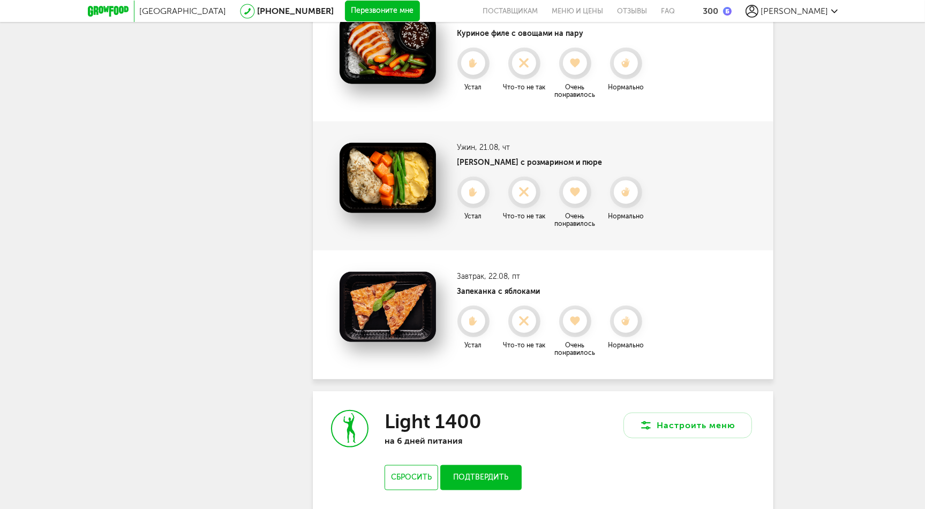
scroll to position [1215, 0]
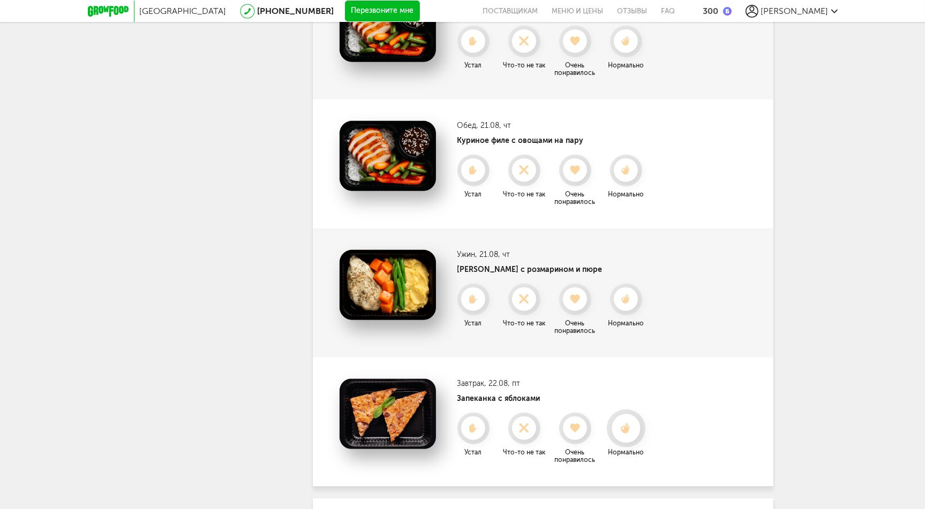
click at [627, 422] on use at bounding box center [626, 427] width 10 height 11
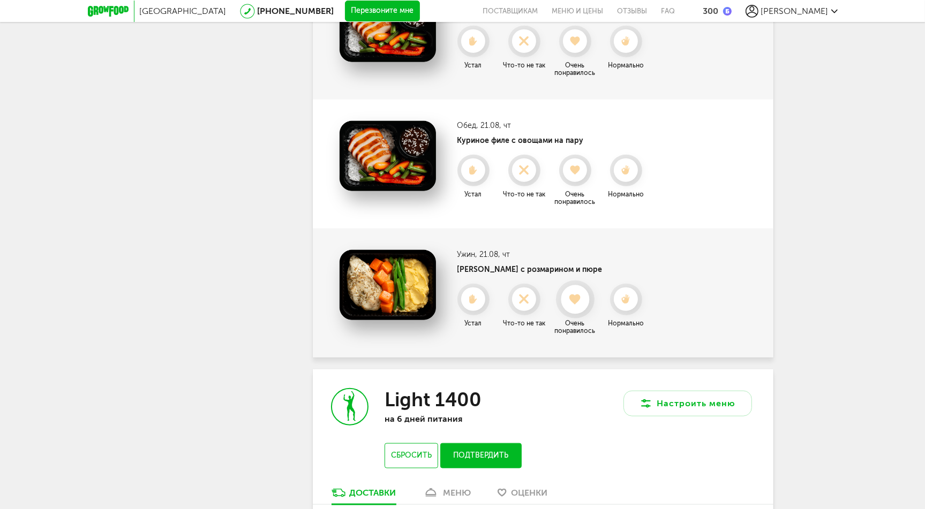
click at [576, 294] on use at bounding box center [575, 299] width 12 height 11
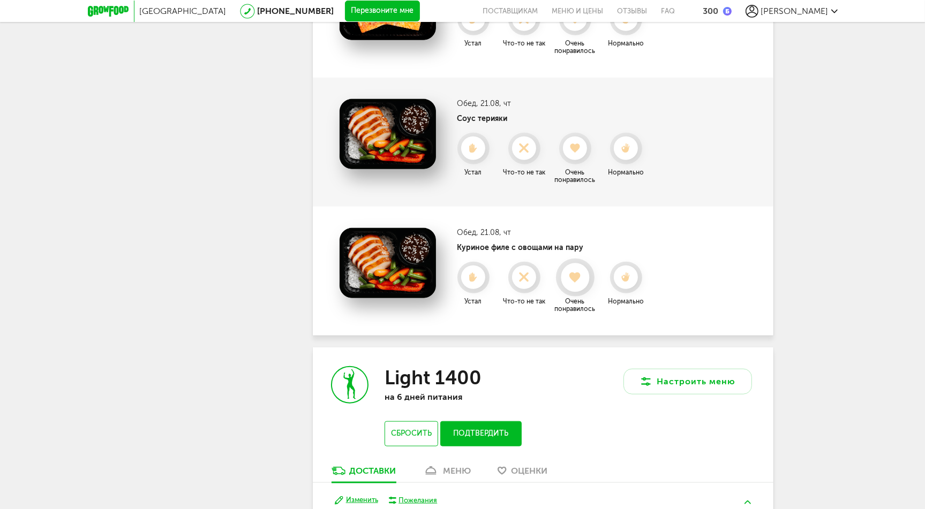
scroll to position [1055, 0]
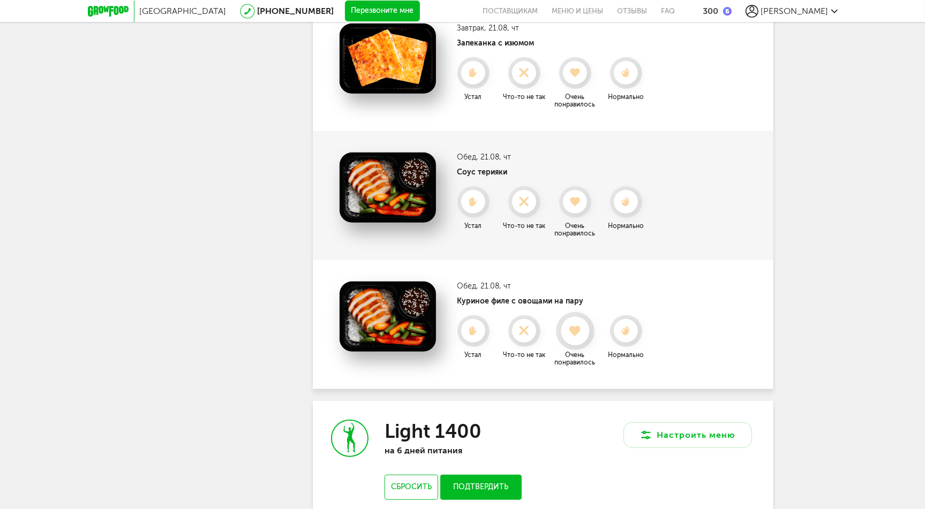
click at [579, 326] on use at bounding box center [575, 331] width 12 height 11
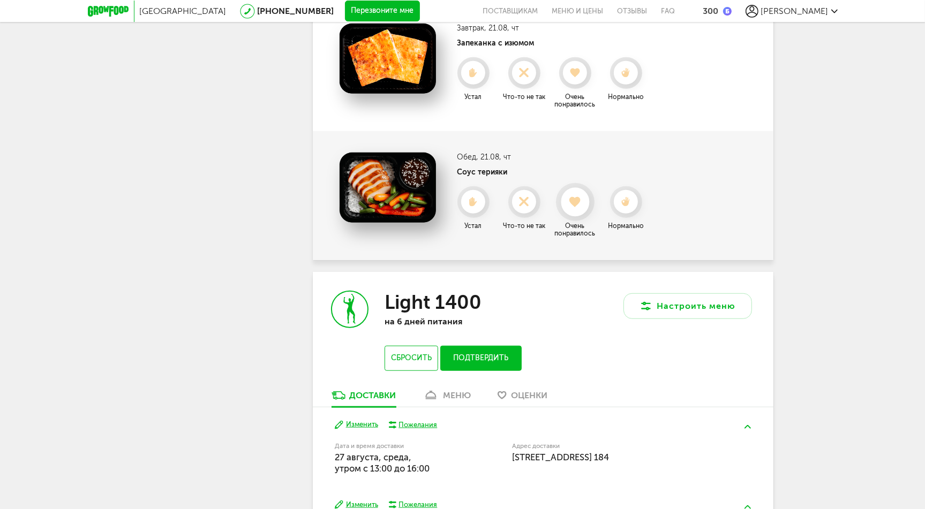
click at [572, 196] on icon at bounding box center [575, 202] width 28 height 12
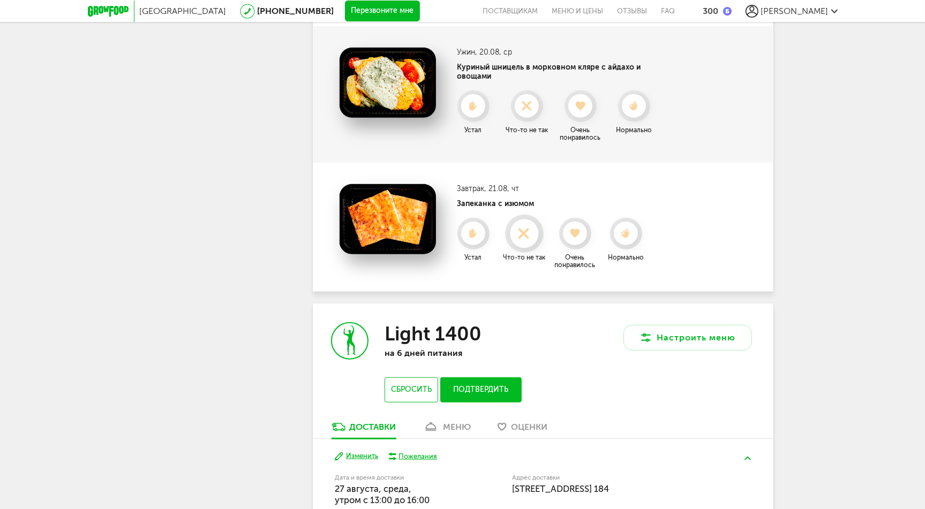
scroll to position [841, 0]
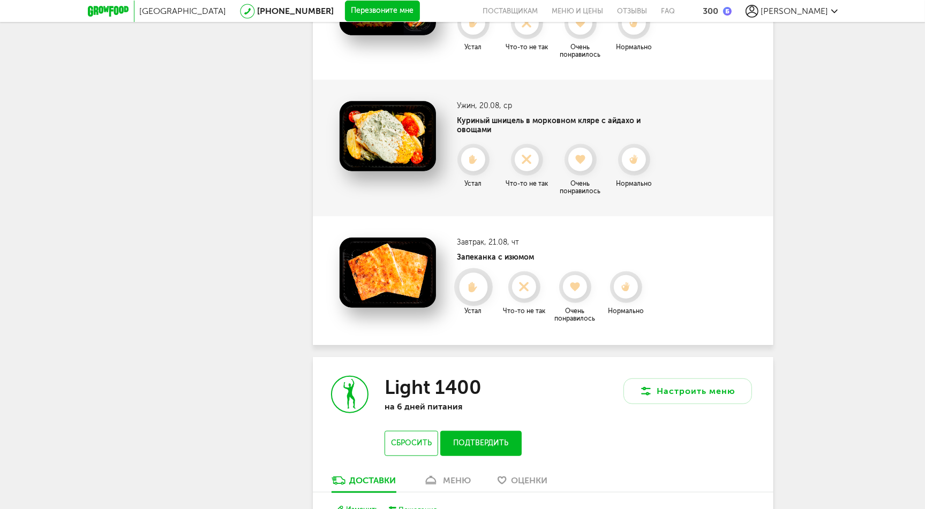
click at [473, 282] on use at bounding box center [472, 287] width 9 height 11
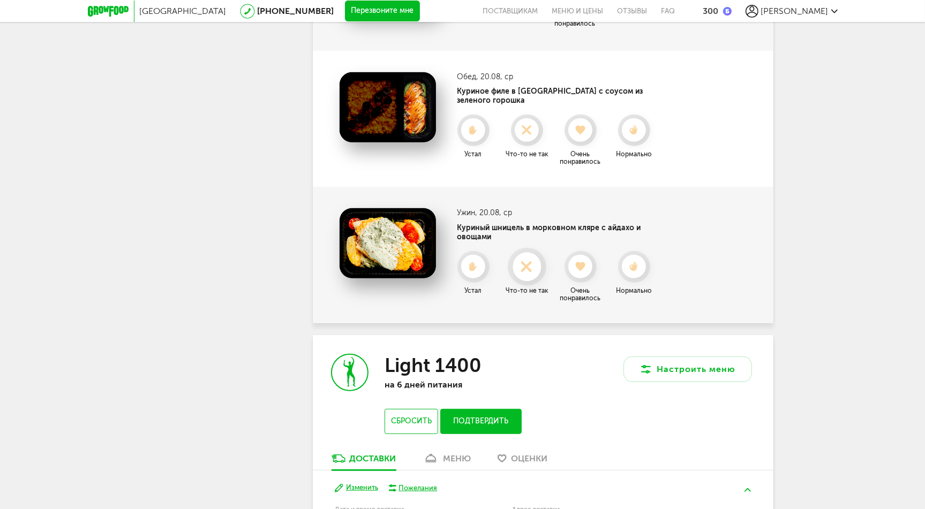
scroll to position [680, 0]
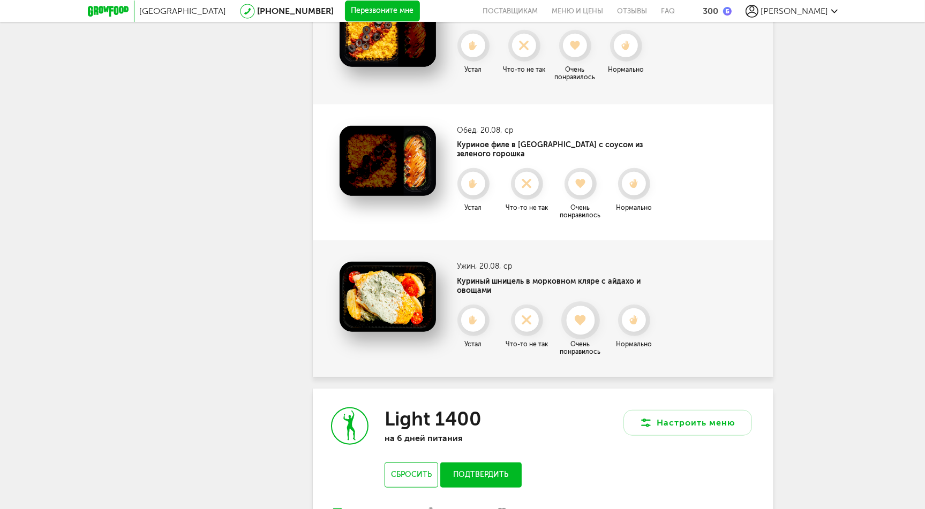
click at [583, 315] on use at bounding box center [580, 320] width 12 height 11
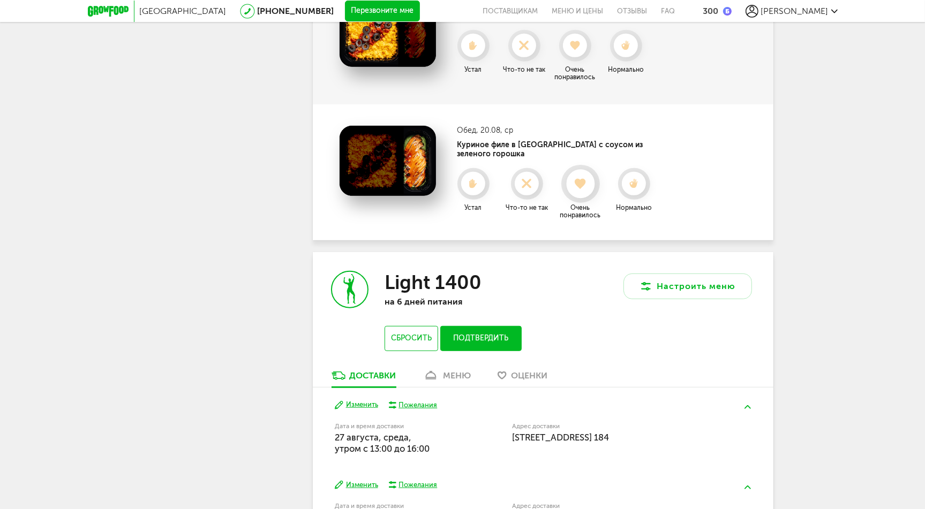
click at [583, 179] on icon at bounding box center [580, 184] width 28 height 12
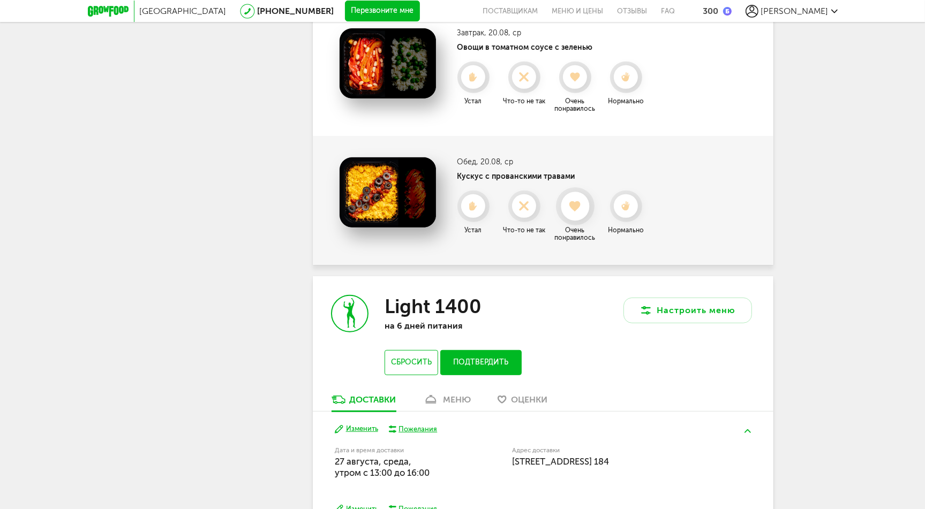
scroll to position [466, 0]
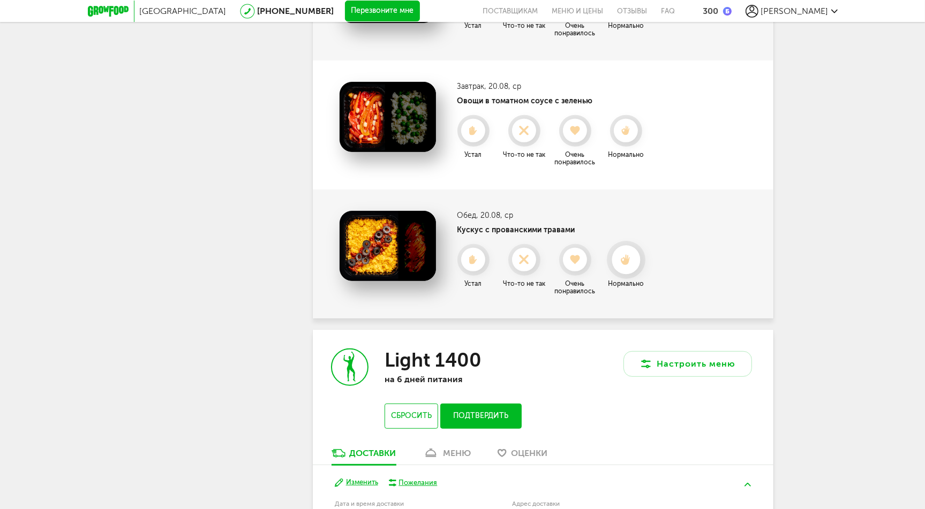
click at [621, 259] on icon at bounding box center [625, 260] width 28 height 12
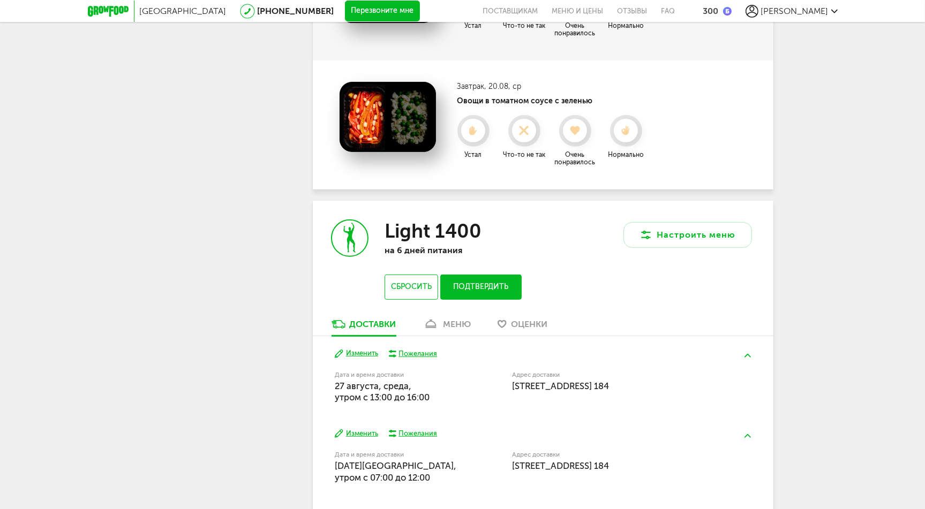
scroll to position [359, 0]
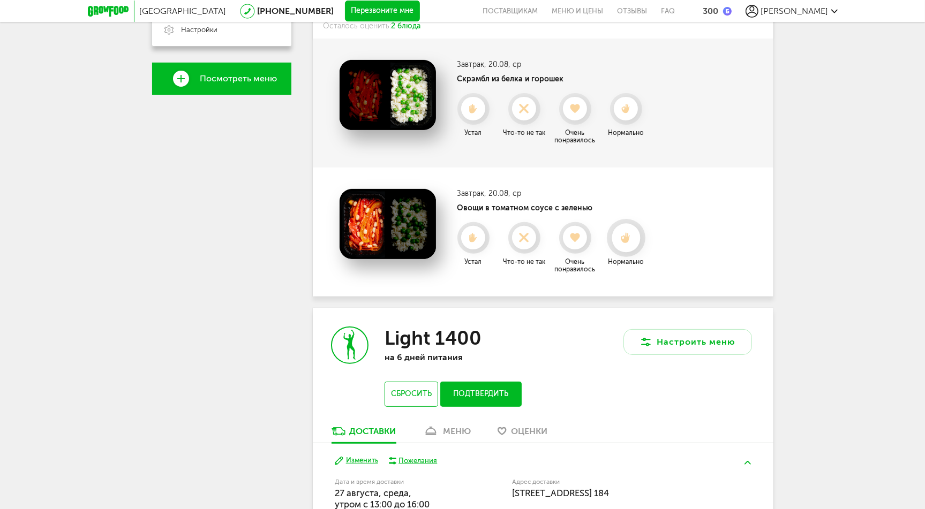
click at [619, 232] on icon at bounding box center [625, 238] width 28 height 12
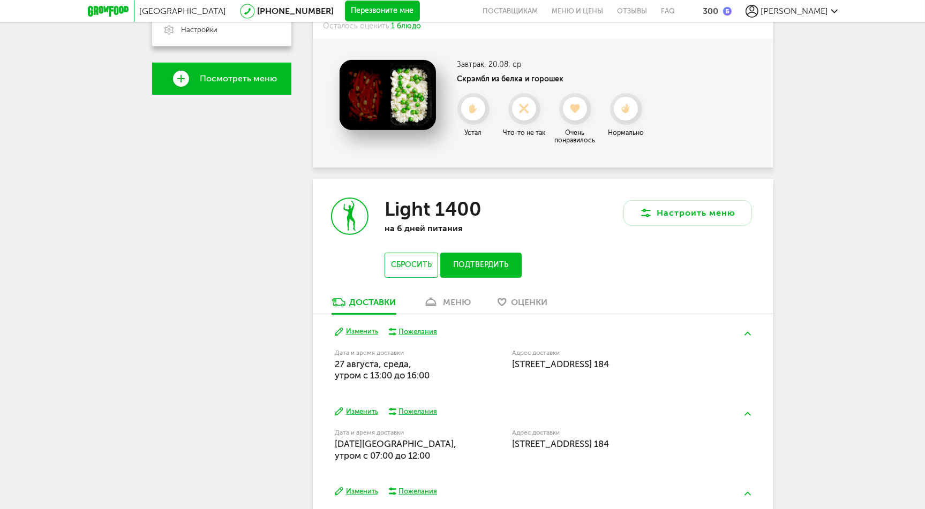
scroll to position [305, 0]
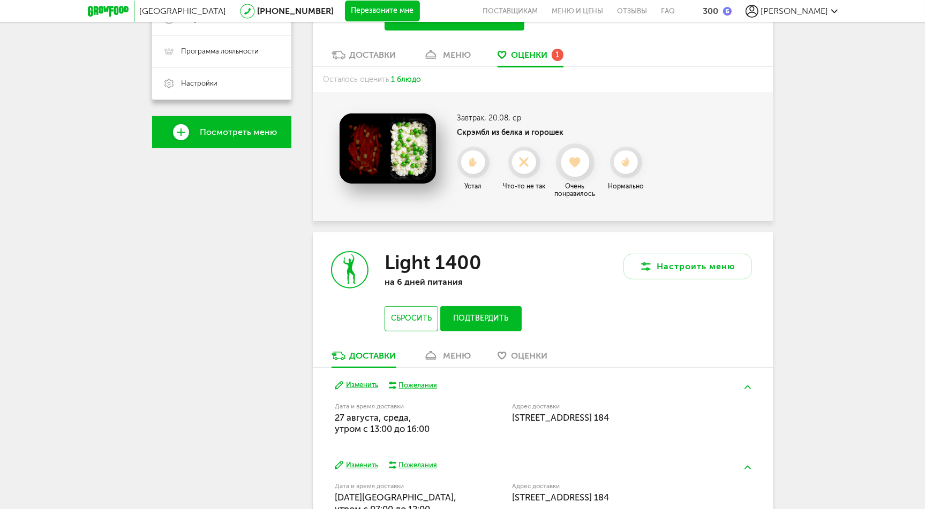
click at [583, 161] on icon at bounding box center [575, 163] width 28 height 12
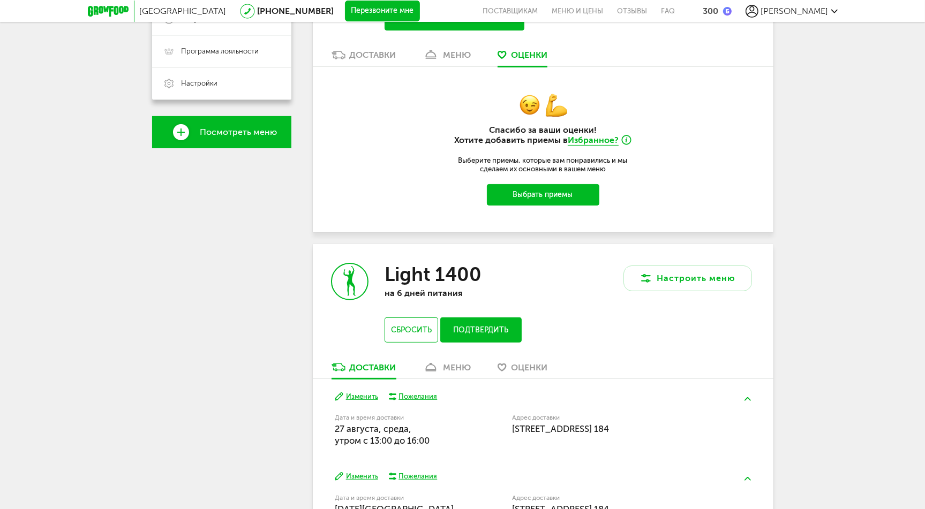
scroll to position [145, 0]
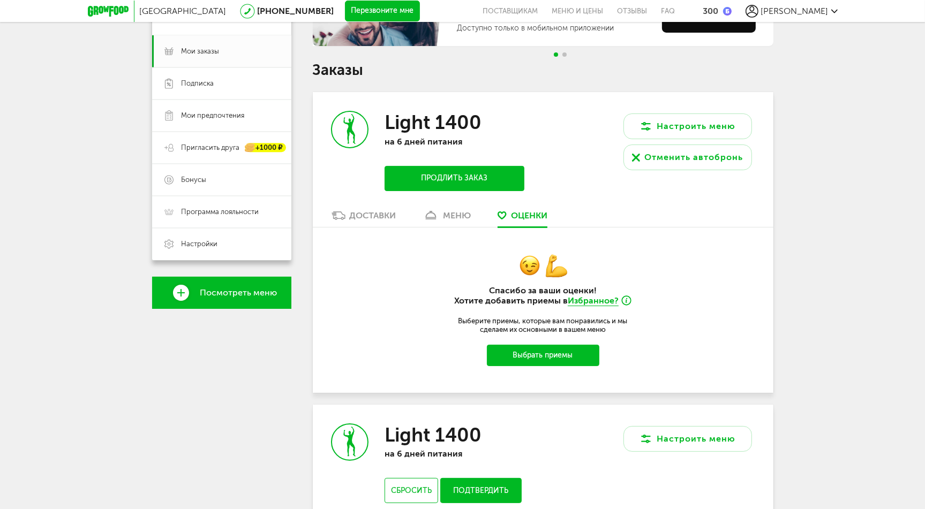
click at [451, 218] on div "меню" at bounding box center [457, 215] width 28 height 10
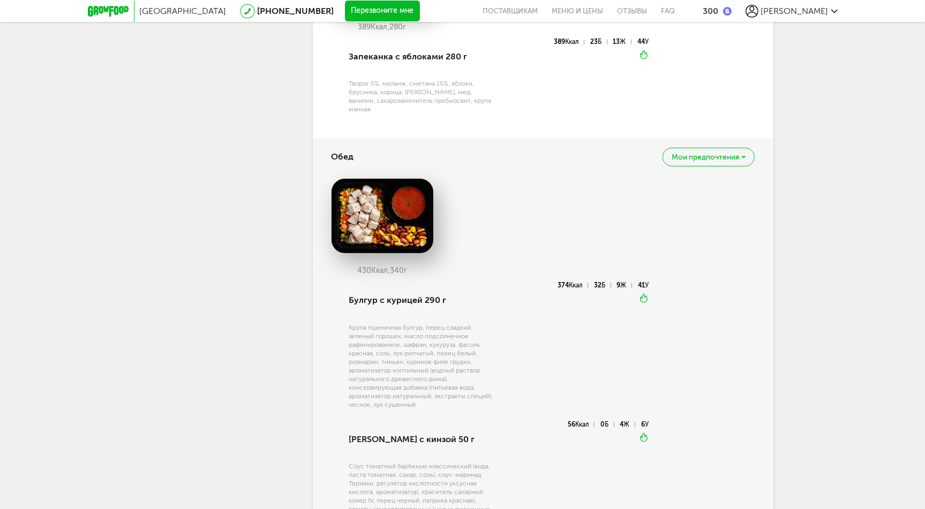
scroll to position [263, 0]
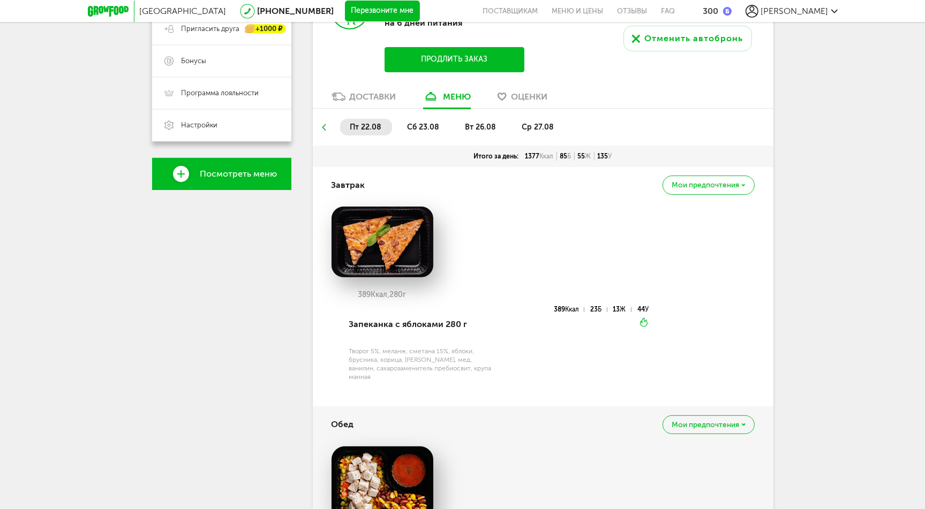
click at [385, 238] on img at bounding box center [382, 242] width 102 height 71
click at [409, 128] on span "сб 23.08" at bounding box center [423, 127] width 32 height 9
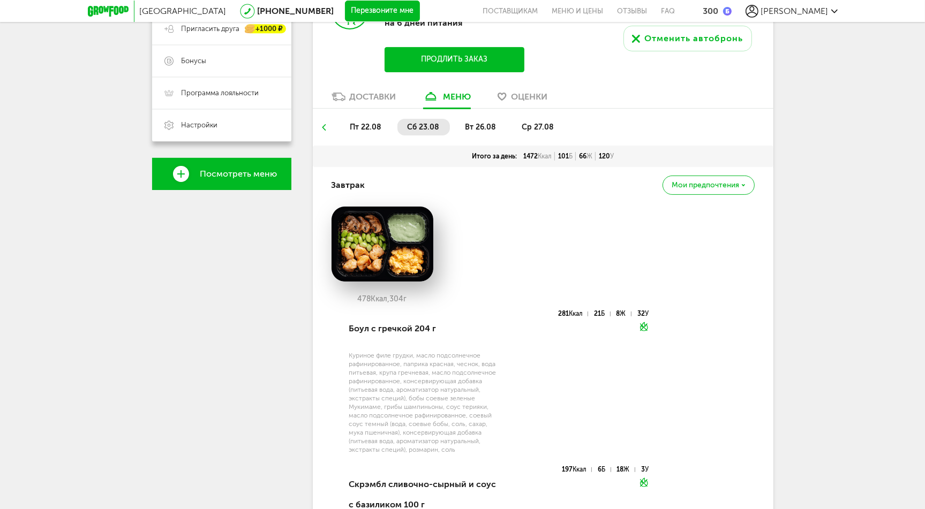
click at [475, 127] on span "вт 26.08" at bounding box center [480, 127] width 31 height 9
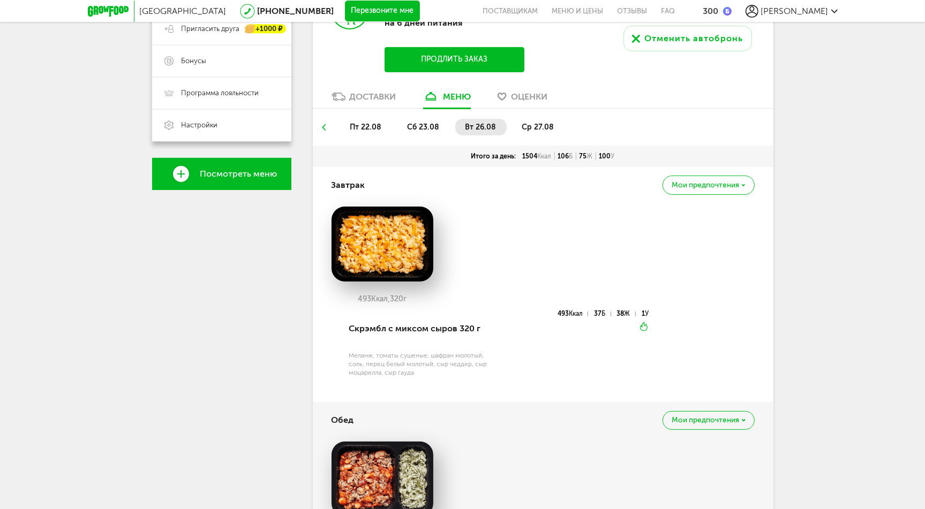
click at [536, 125] on span "ср 27.08" at bounding box center [537, 127] width 32 height 9
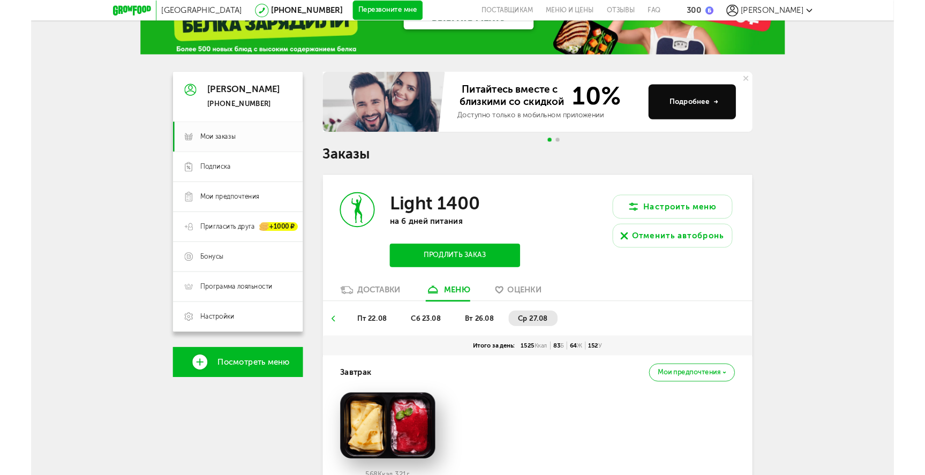
scroll to position [0, 0]
